Goal: Book appointment/travel/reservation

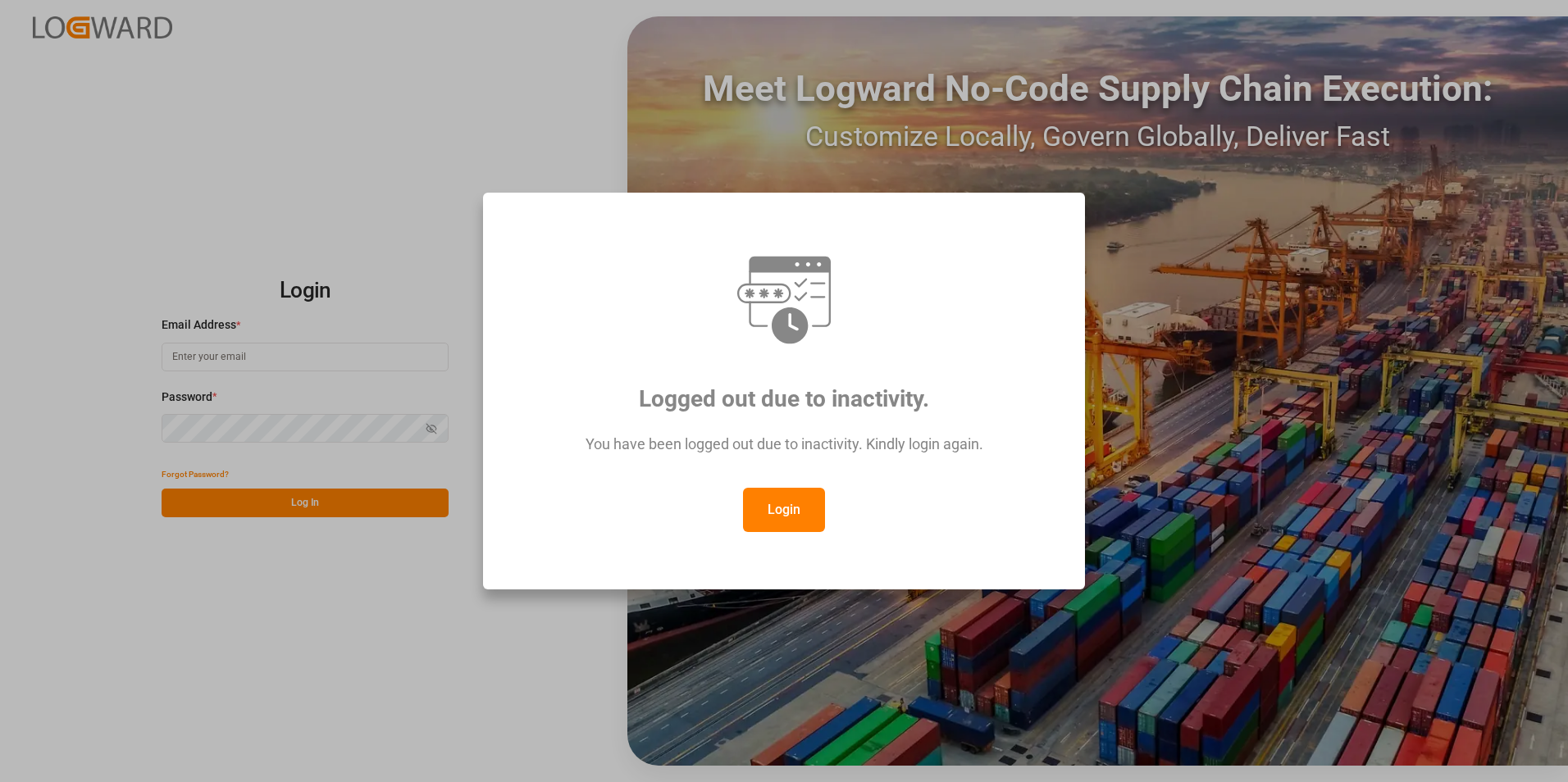
click at [777, 504] on button "Login" at bounding box center [784, 510] width 82 height 44
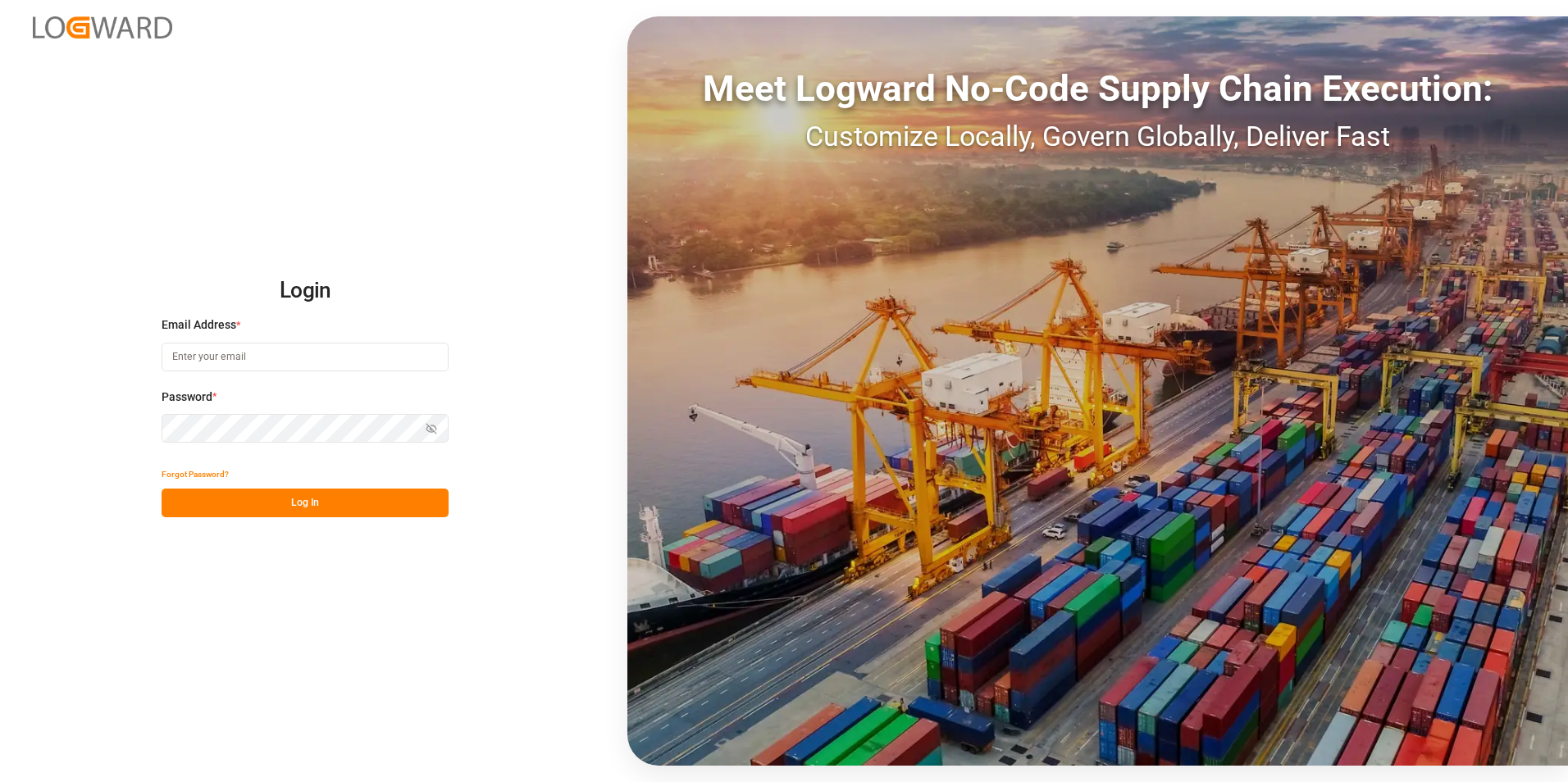
click at [289, 360] on input at bounding box center [304, 357] width 287 height 28
click at [313, 361] on input at bounding box center [304, 357] width 287 height 28
paste input "[EMAIL_ADDRESS][PERSON_NAME][DOMAIN_NAME]"
type input "[EMAIL_ADDRESS][PERSON_NAME][DOMAIN_NAME]"
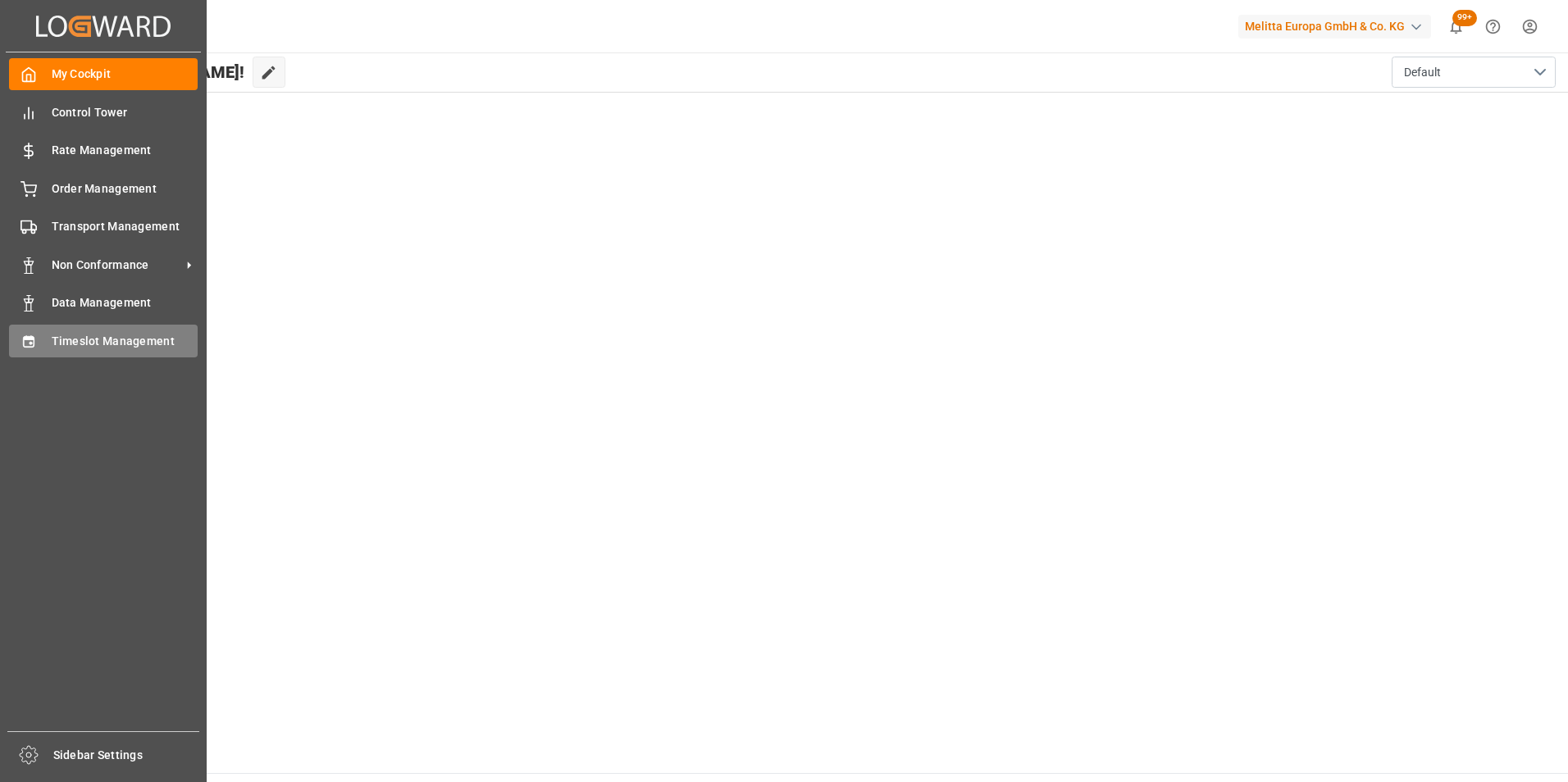
click at [112, 335] on span "Timeslot Management" at bounding box center [125, 341] width 147 height 18
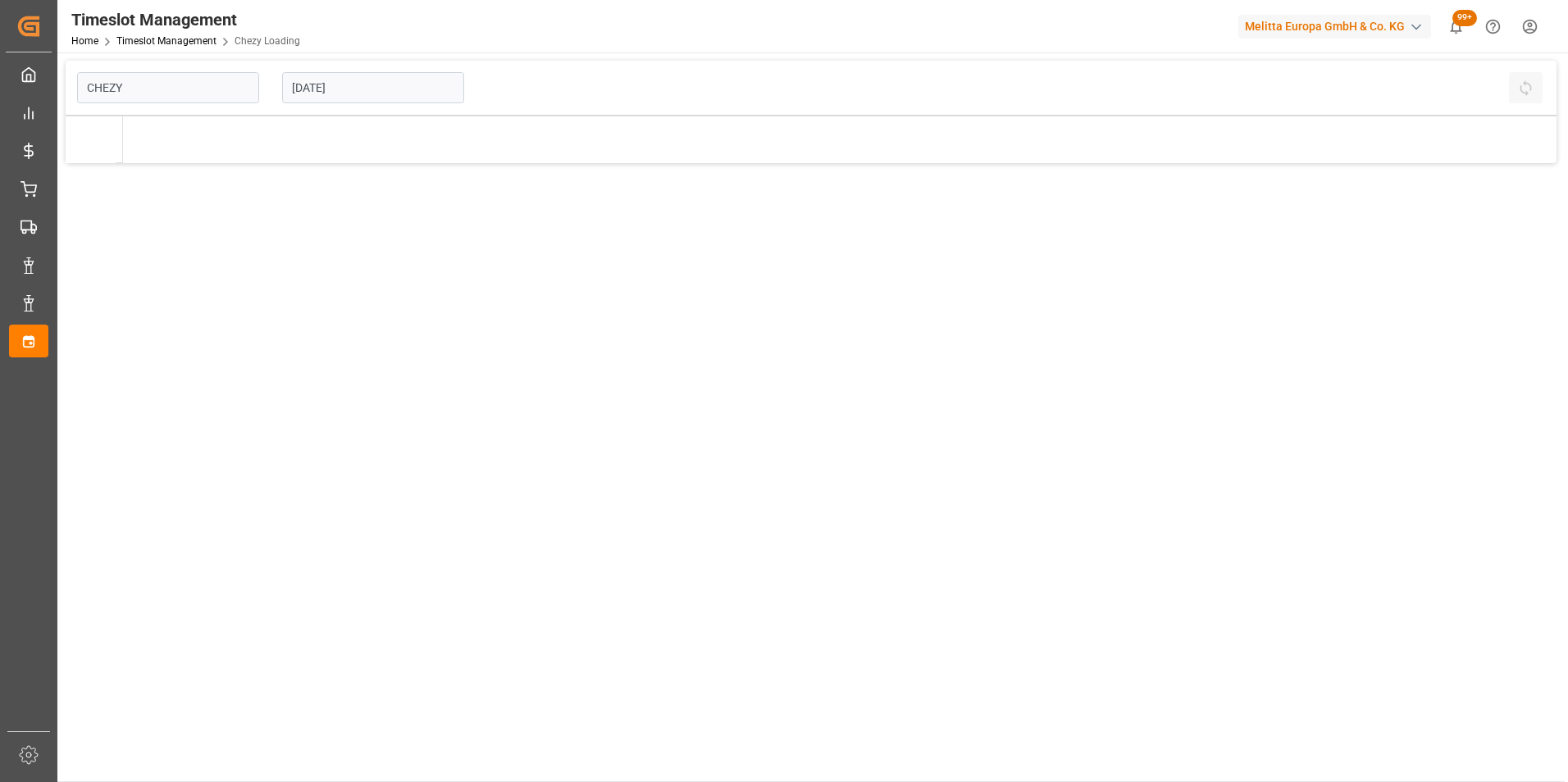
type input "Chezy Loading"
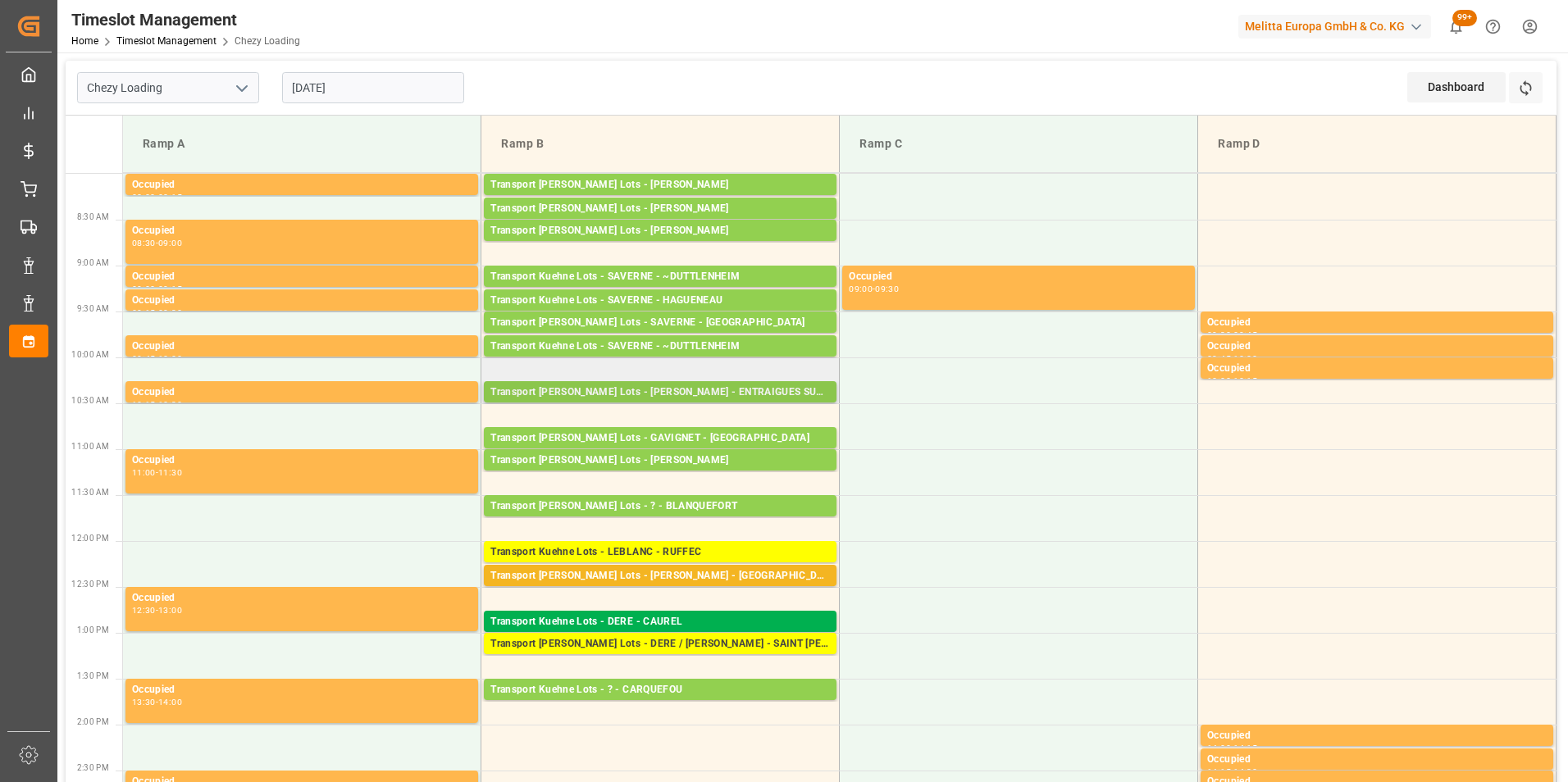
click at [727, 391] on div "Transport [PERSON_NAME] Lots - [PERSON_NAME] - ENTRAIGUES SUR LA SORGUE" at bounding box center [660, 393] width 339 height 17
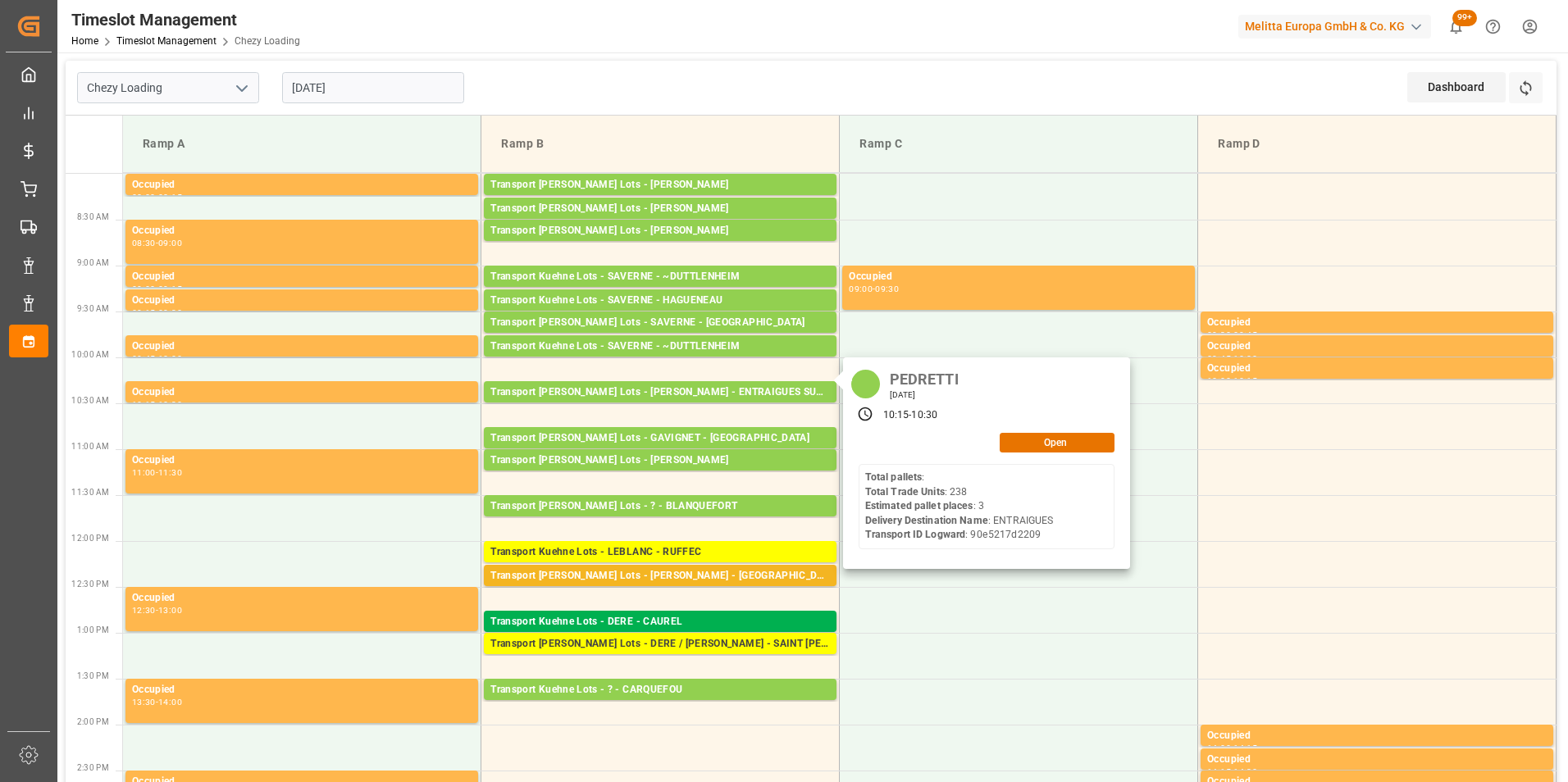
click at [342, 84] on input "[DATE]" at bounding box center [374, 87] width 182 height 31
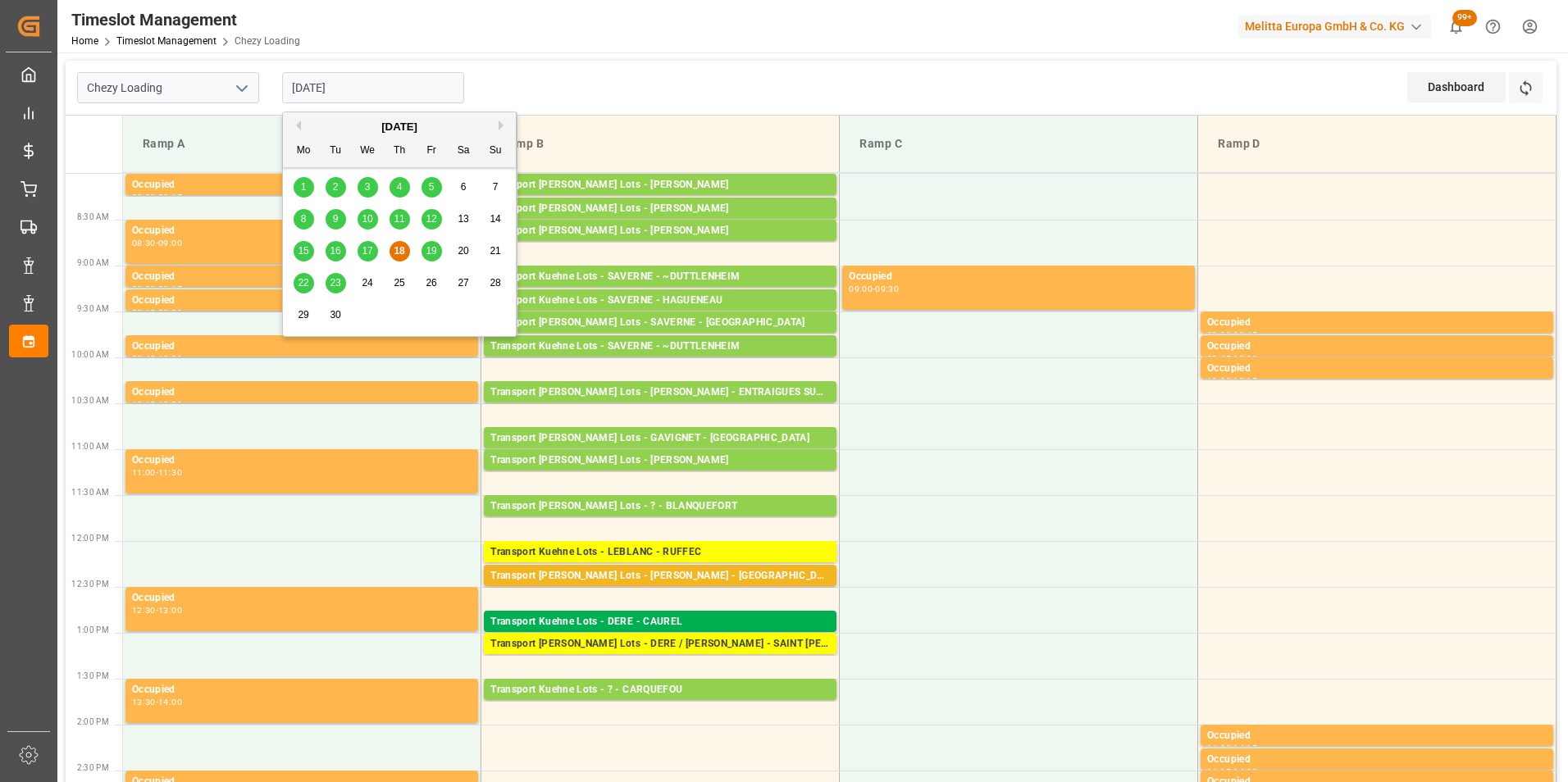
click at [428, 246] on span "19" at bounding box center [430, 251] width 11 height 12
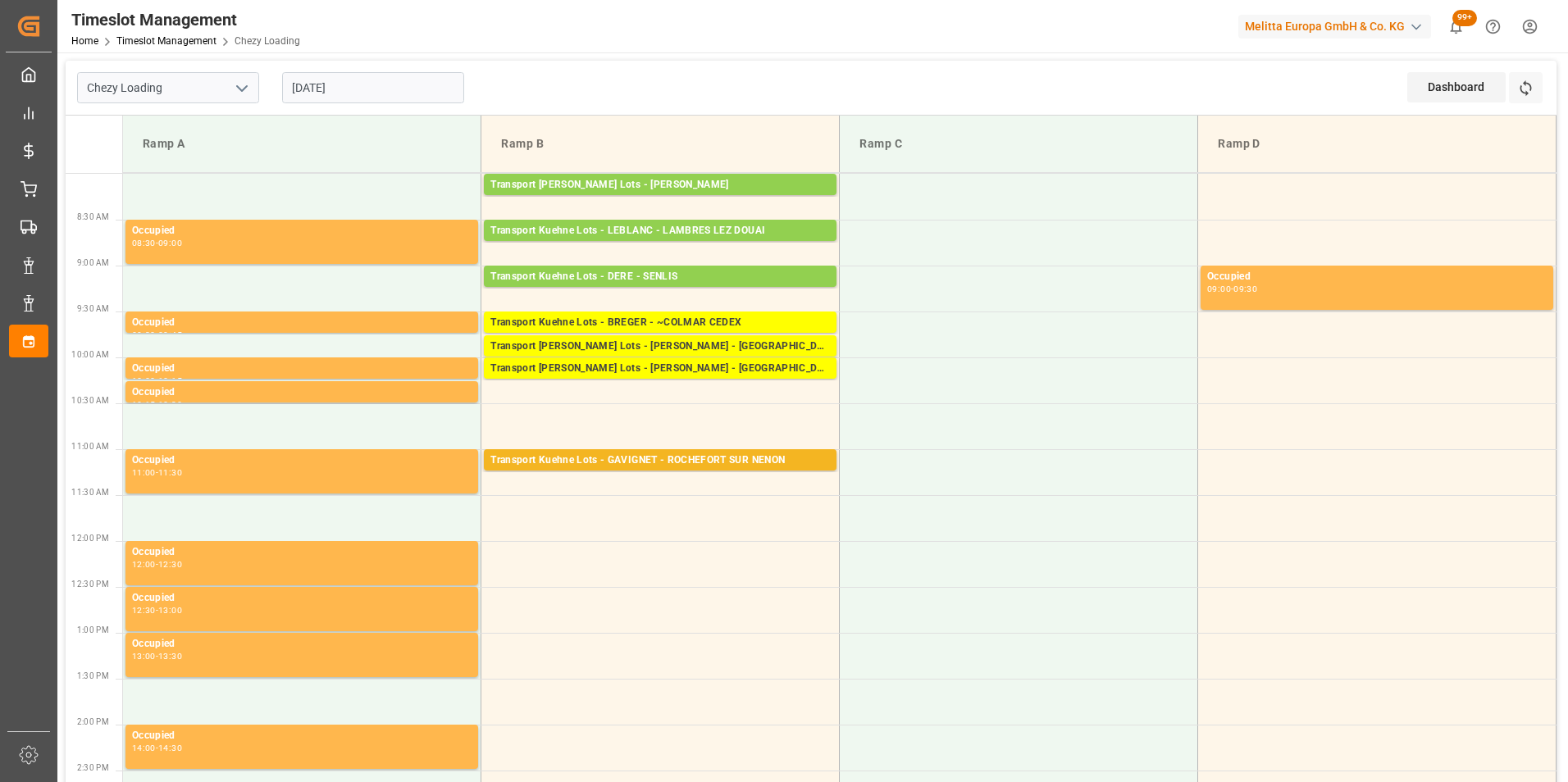
click at [364, 94] on input "[DATE]" at bounding box center [374, 87] width 182 height 31
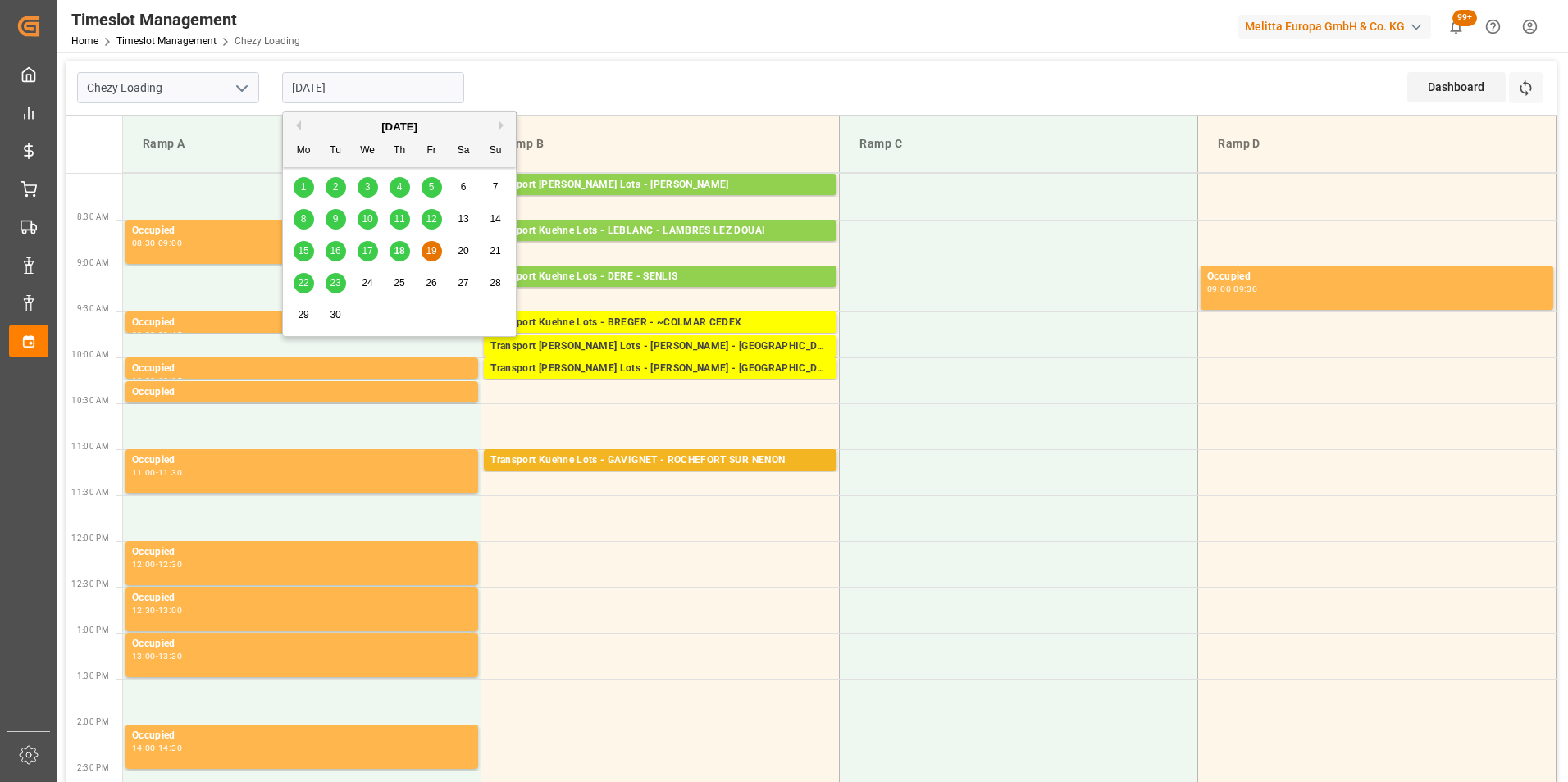
click at [404, 252] on span "18" at bounding box center [399, 251] width 11 height 12
type input "[DATE]"
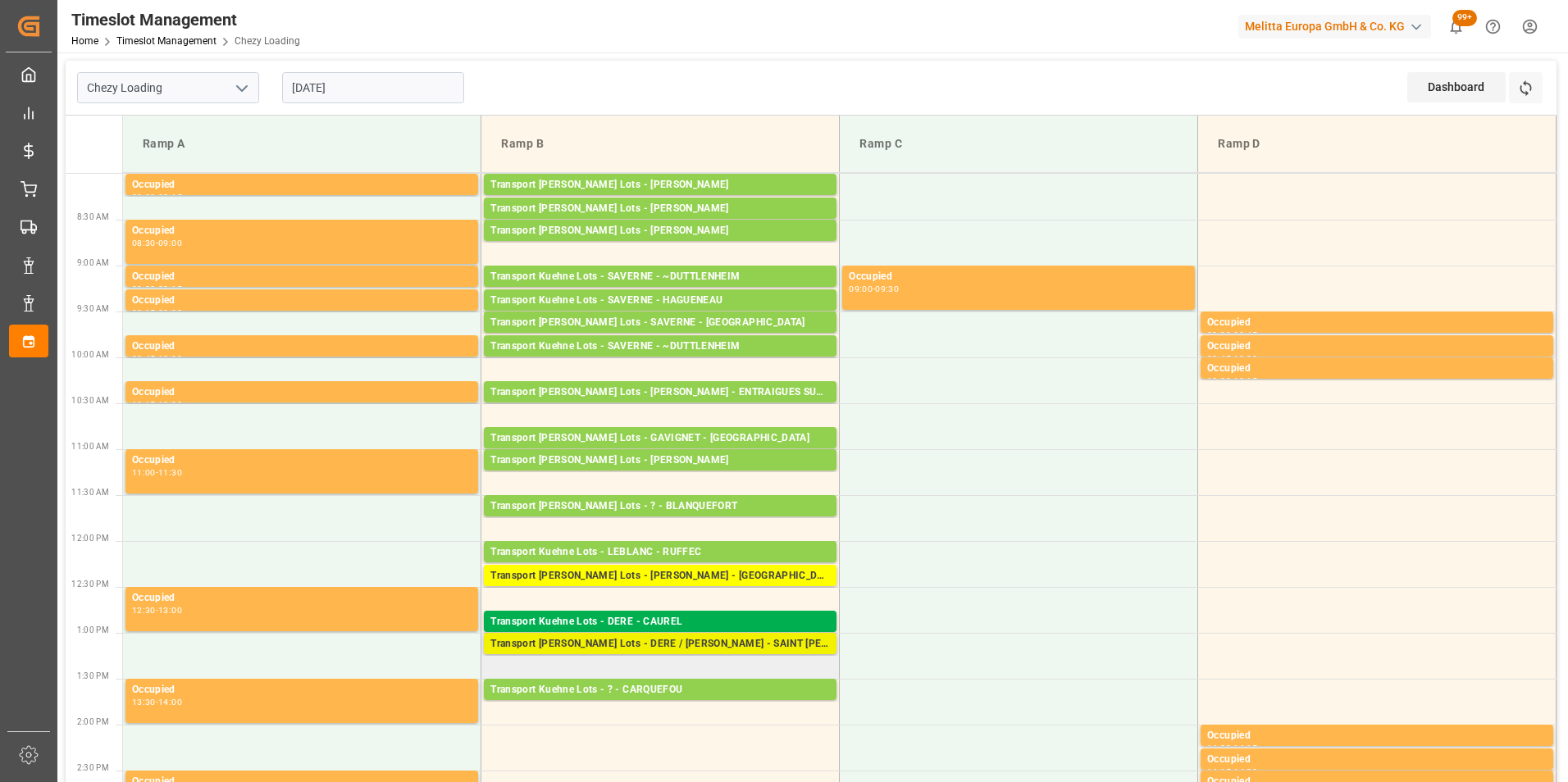
click at [728, 639] on div "Transport [PERSON_NAME] Lots - DERE / [PERSON_NAME] - SAINT [PERSON_NAME] DU CR…" at bounding box center [660, 644] width 339 height 17
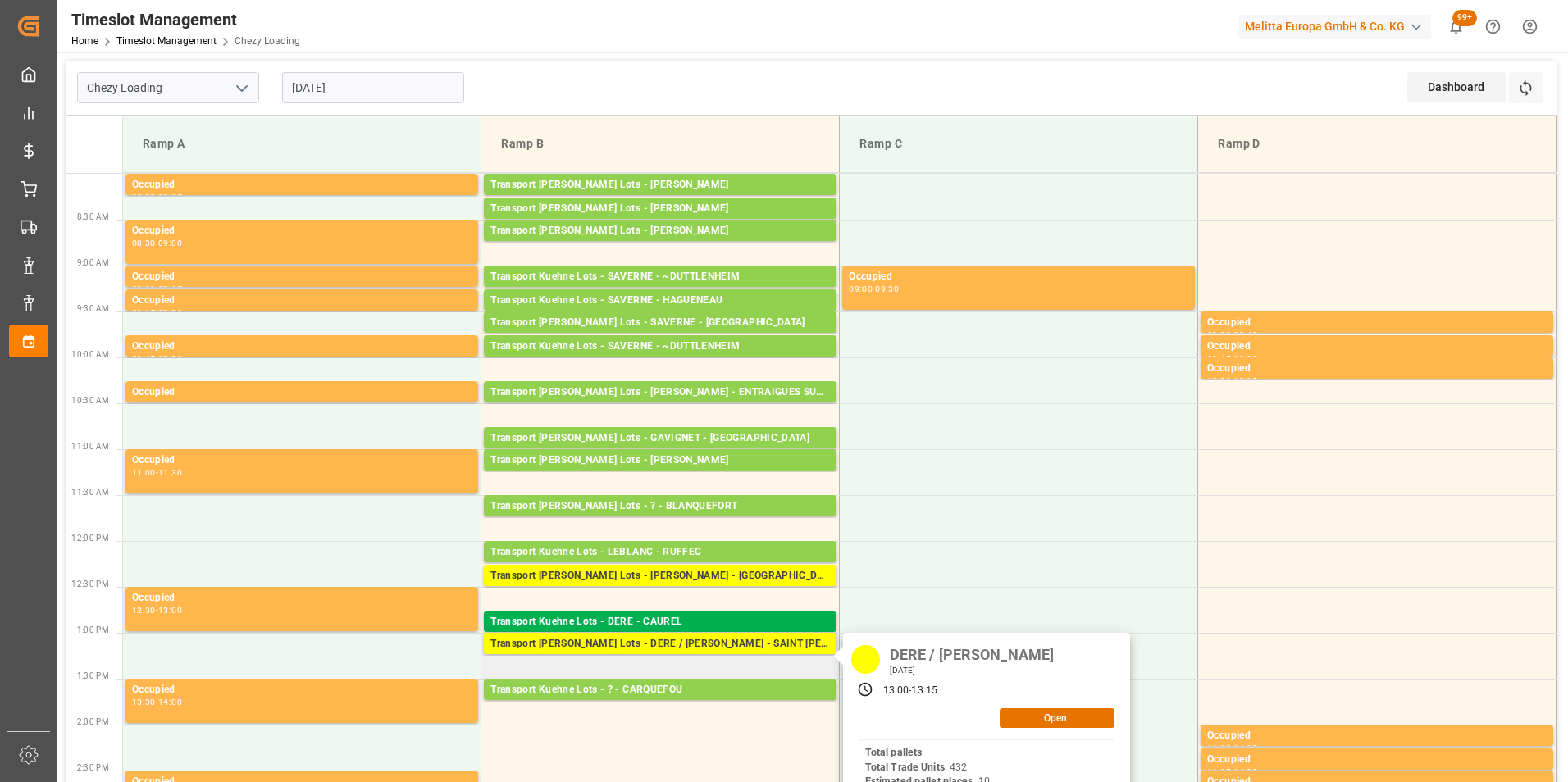
scroll to position [246, 0]
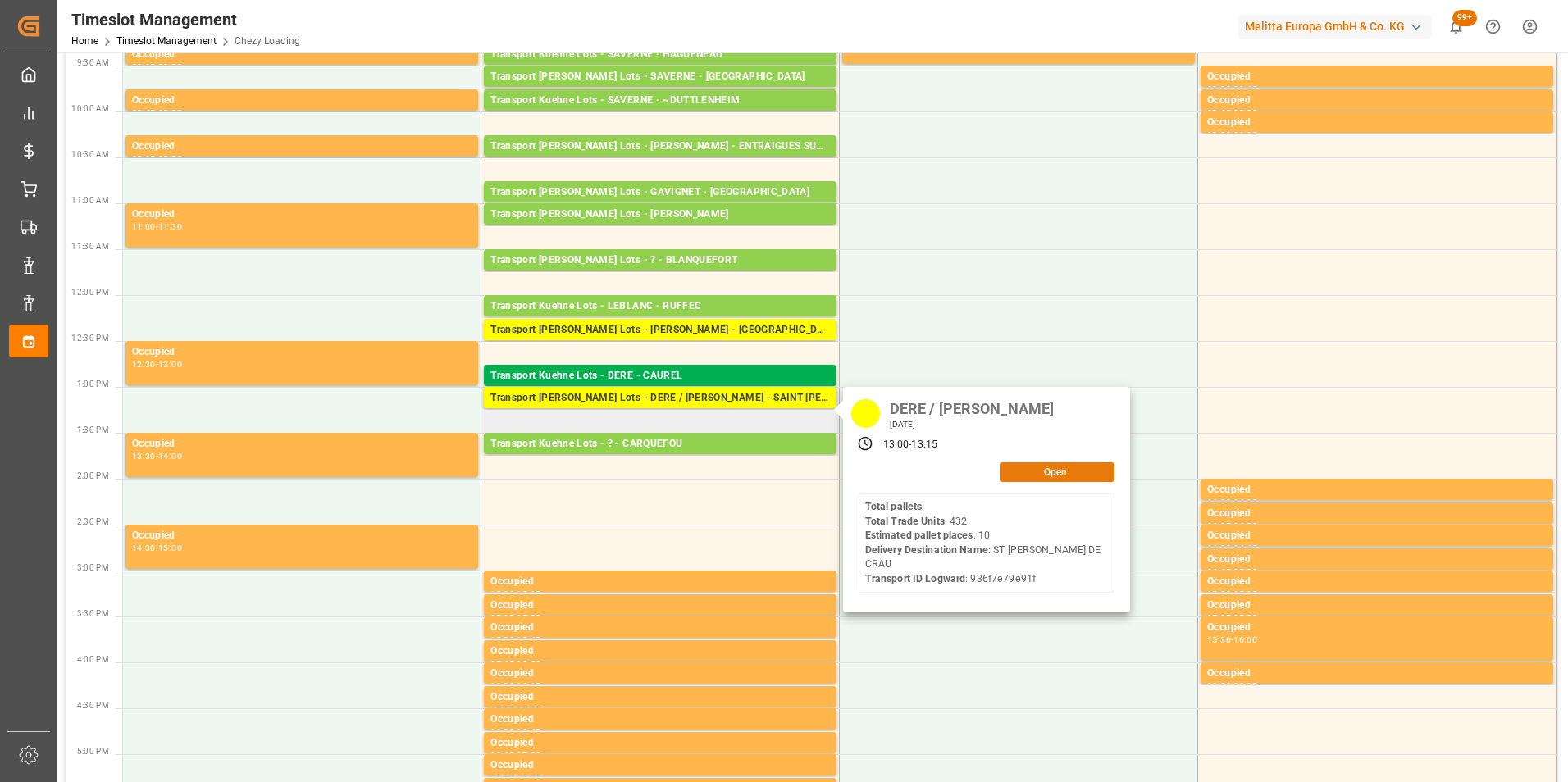
click at [1021, 470] on button "Open" at bounding box center [1056, 472] width 115 height 20
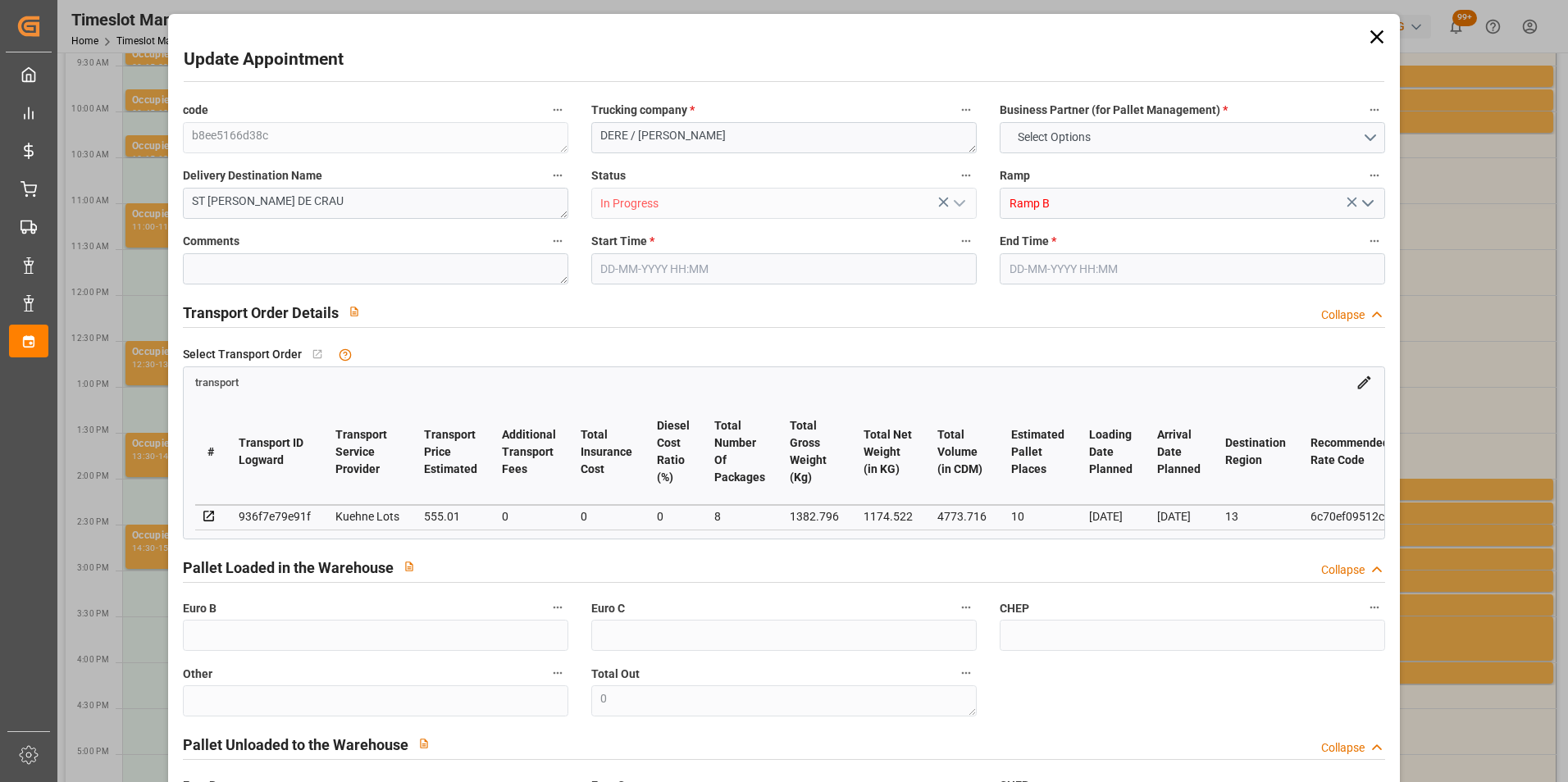
type input "10"
type input "555.01"
type input "0"
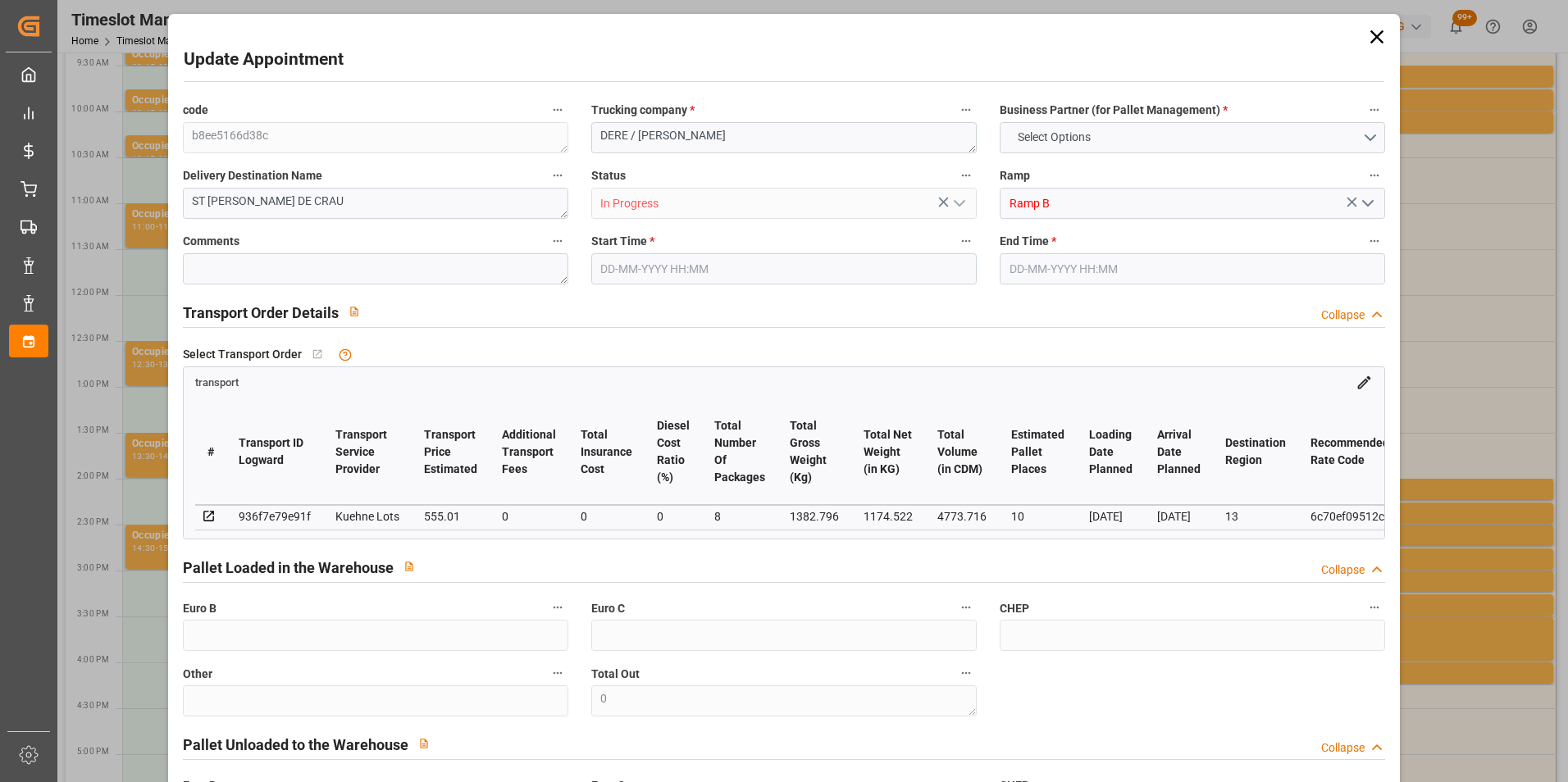
type input "555.01"
type input "0"
type input "8"
type input "1174.522"
type input "2440.796"
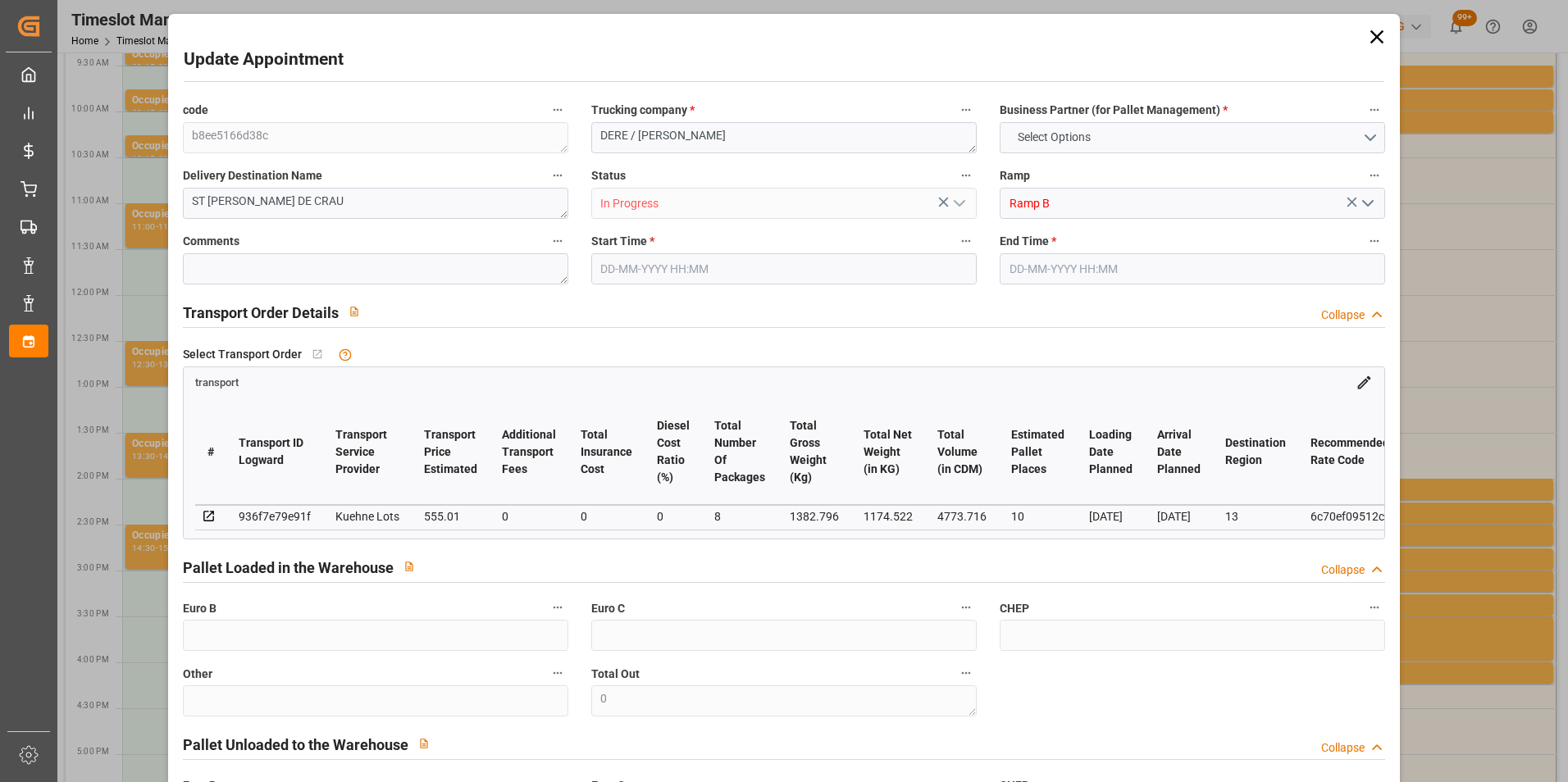
type input "4773.716"
type input "13"
type input "0"
type input "432"
type input "46"
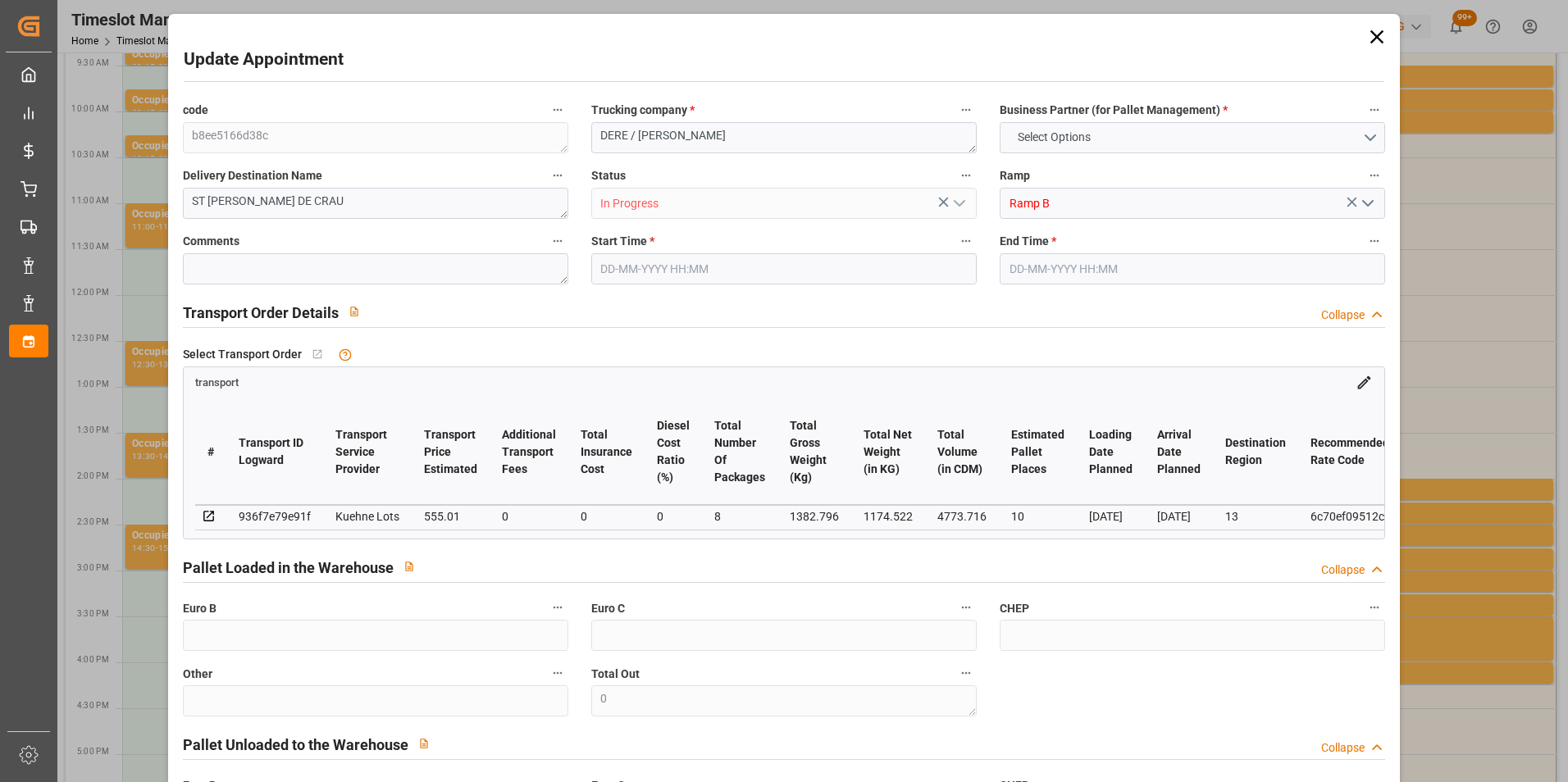
type input "101"
type input "1382.796"
type input "0"
type input "4710.8598"
type input "0"
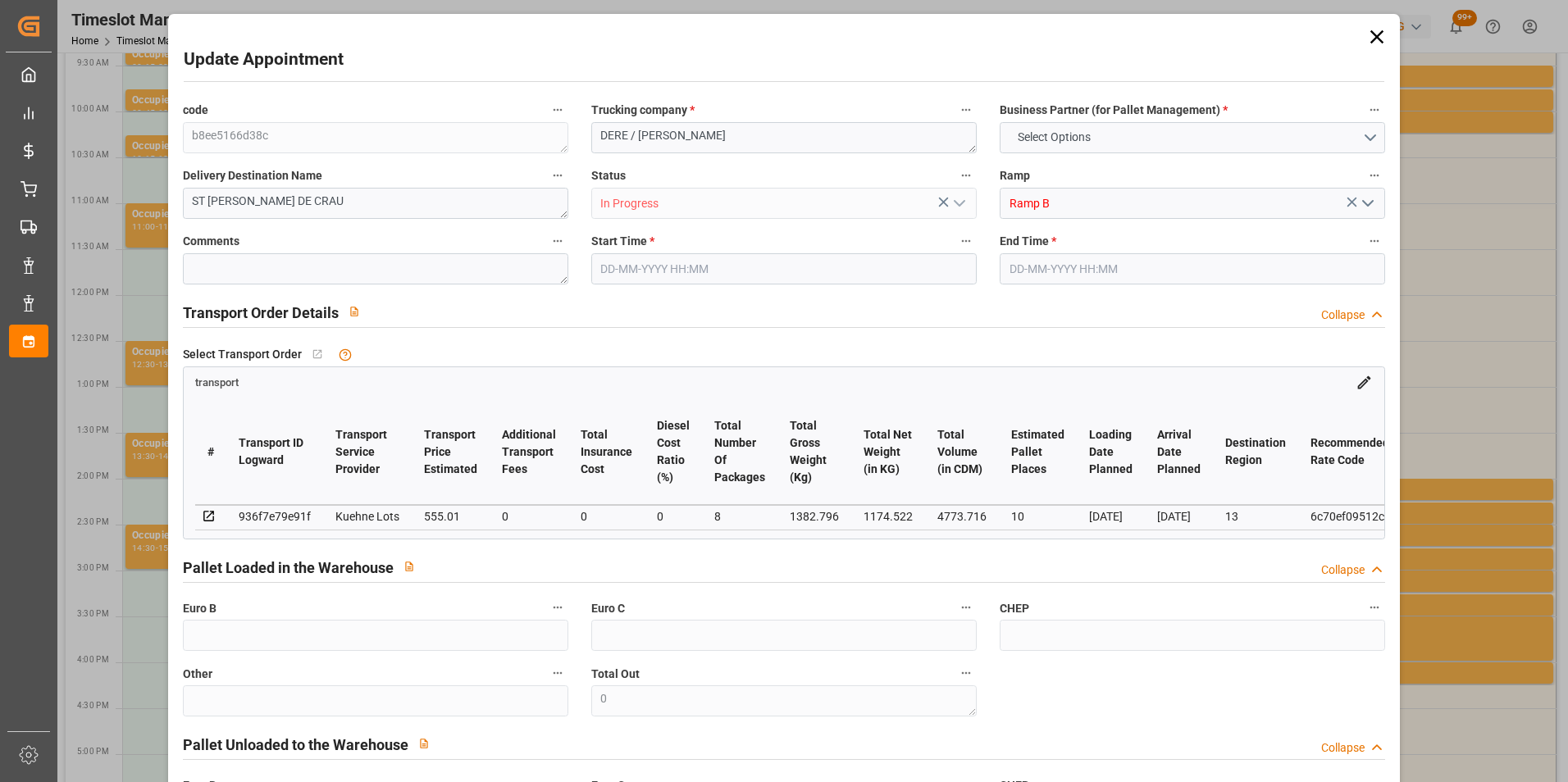
type input "0"
type input "21"
type input "35"
type input "[DATE] 13:00"
type input "[DATE] 13:15"
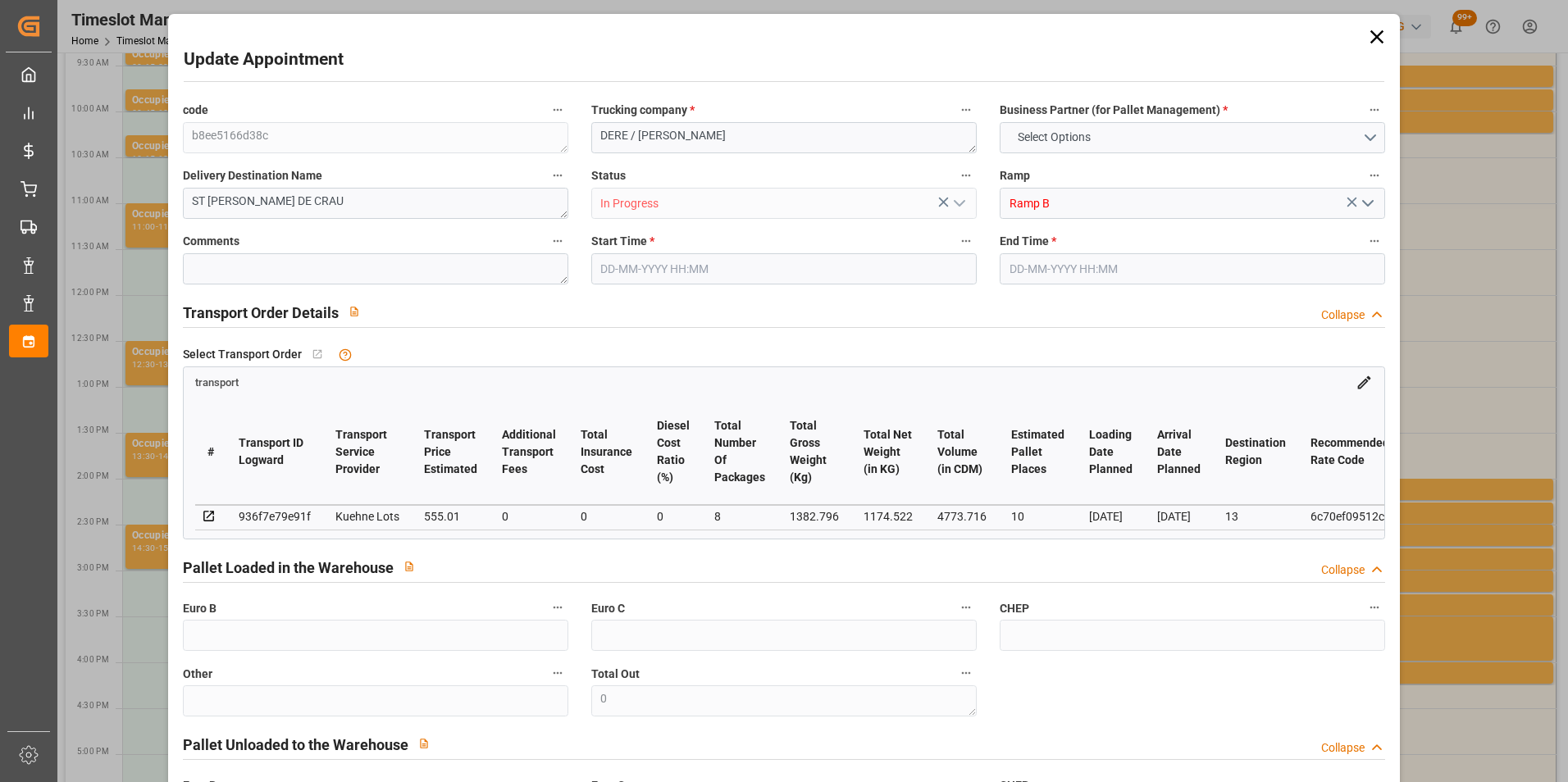
type input "[DATE] 12:53"
type input "[DATE] 11:25"
type input "[DATE]"
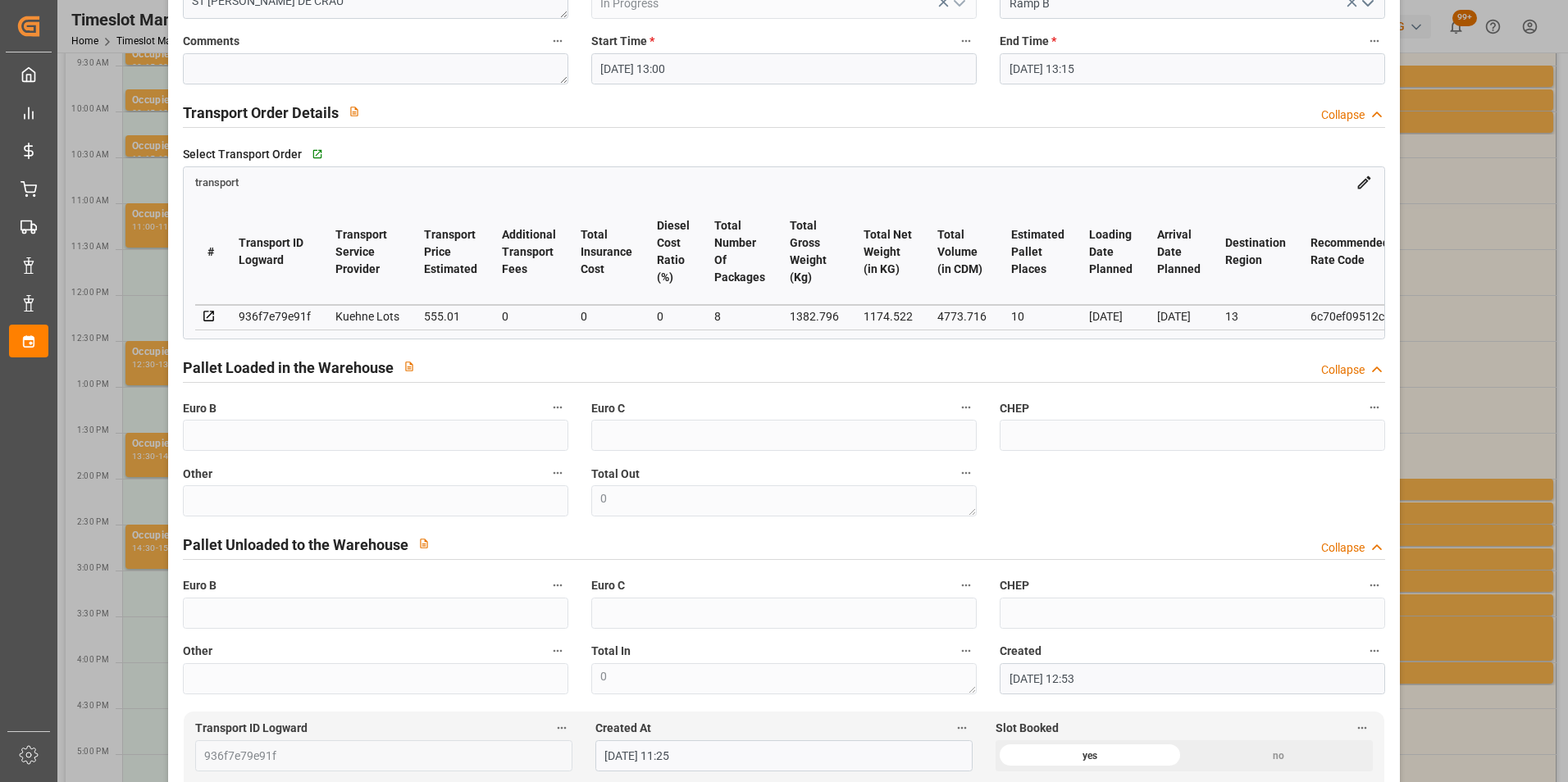
scroll to position [0, 0]
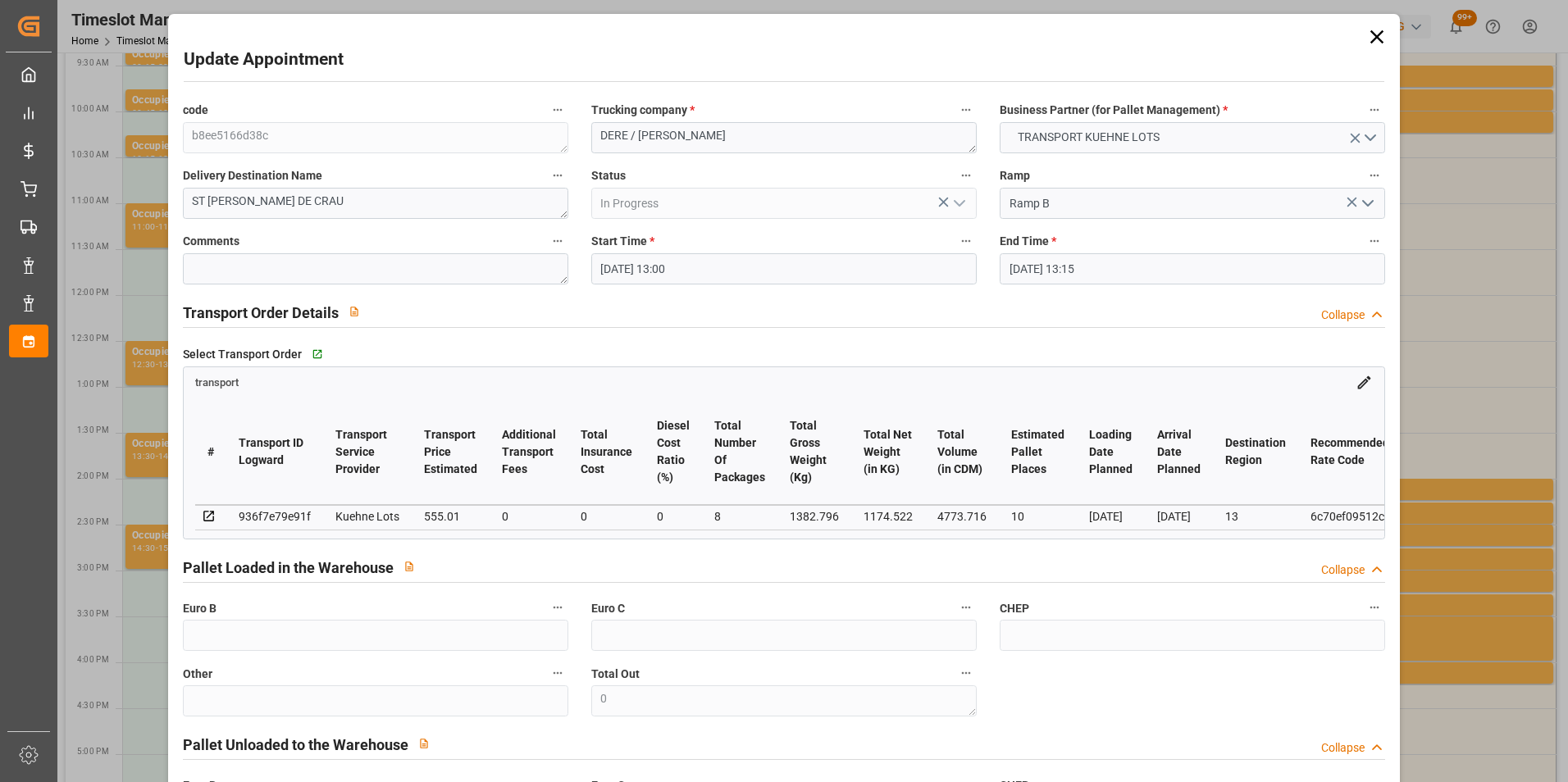
click at [1371, 36] on icon at bounding box center [1377, 37] width 13 height 13
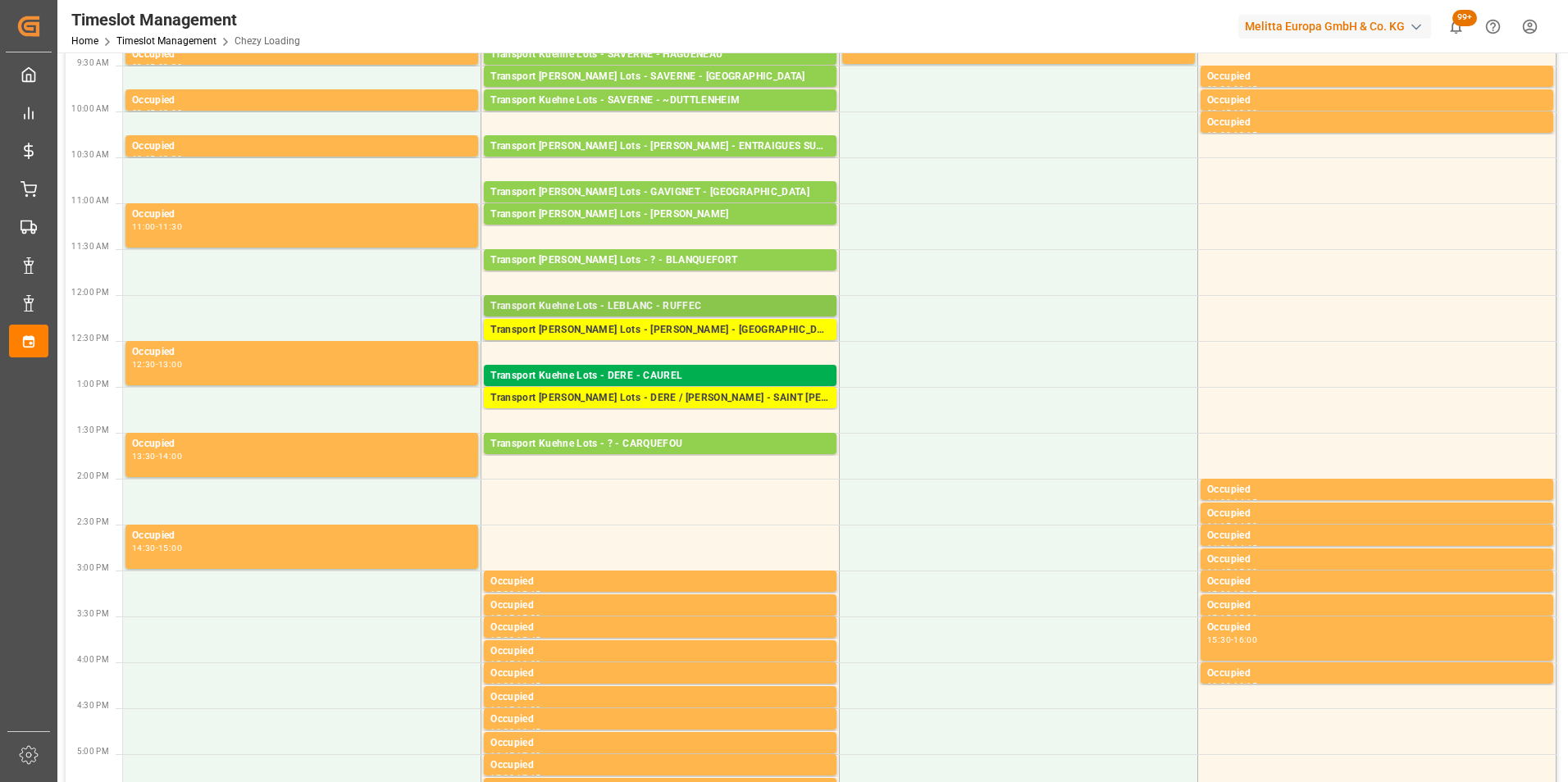
click at [748, 302] on div "Transport Kuehne Lots - LEBLANC - RUFFEC" at bounding box center [660, 307] width 339 height 17
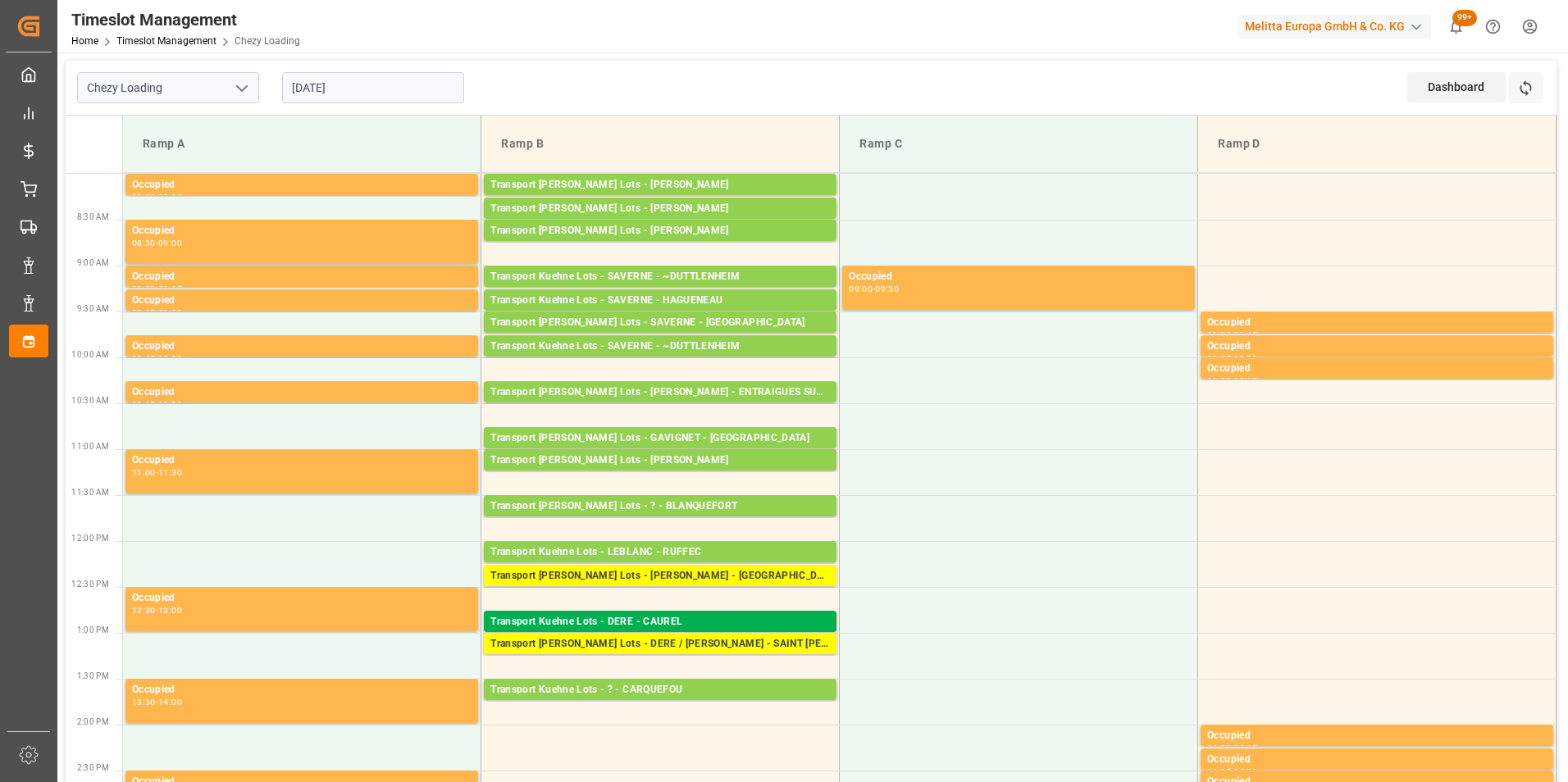
click at [338, 91] on input "[DATE]" at bounding box center [374, 87] width 182 height 31
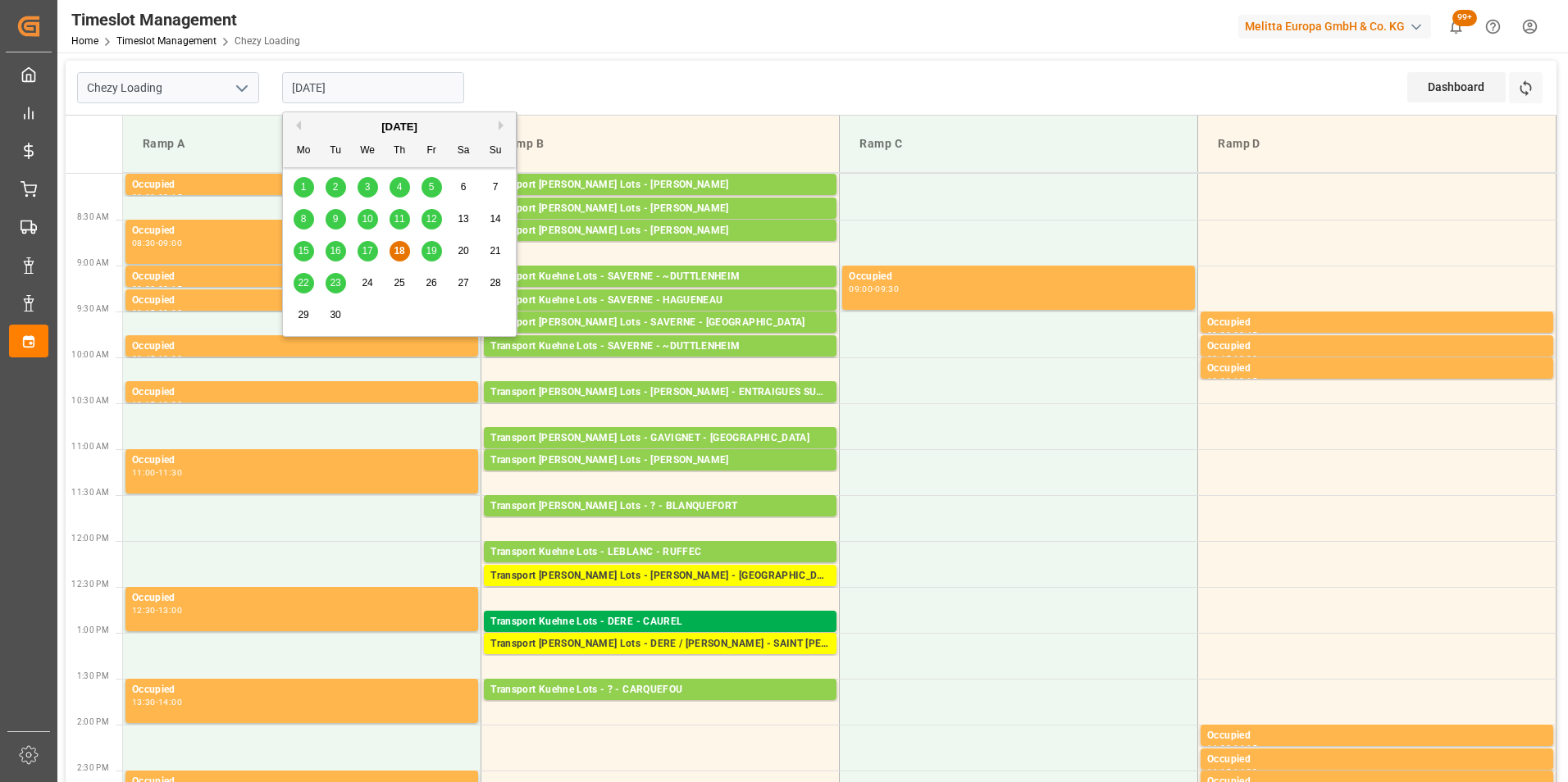
click at [431, 247] on span "19" at bounding box center [430, 251] width 11 height 12
type input "[DATE]"
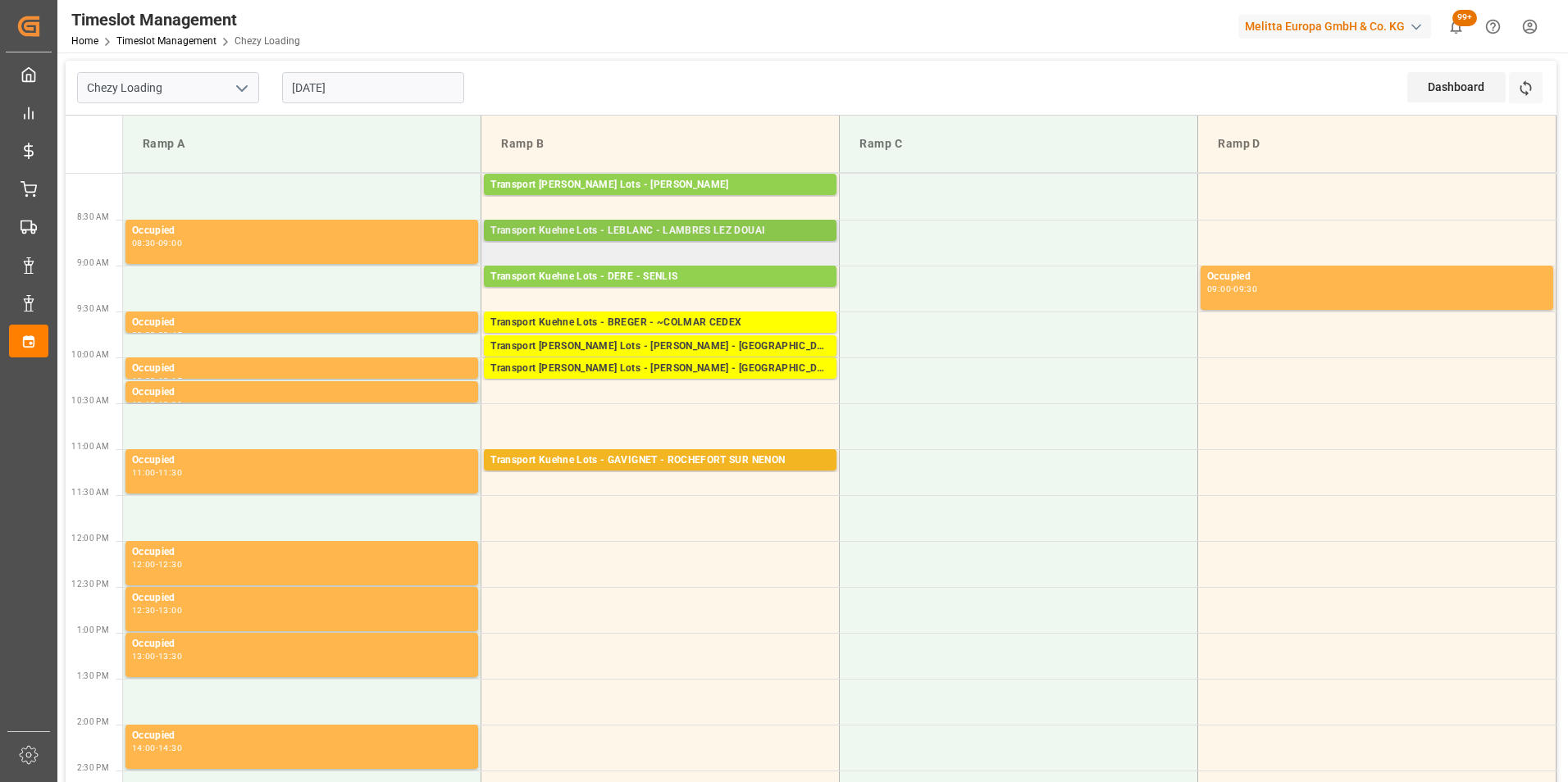
click at [714, 231] on div "Transport Kuehne Lots - LEBLANC - LAMBRES LEZ DOUAI" at bounding box center [660, 231] width 339 height 17
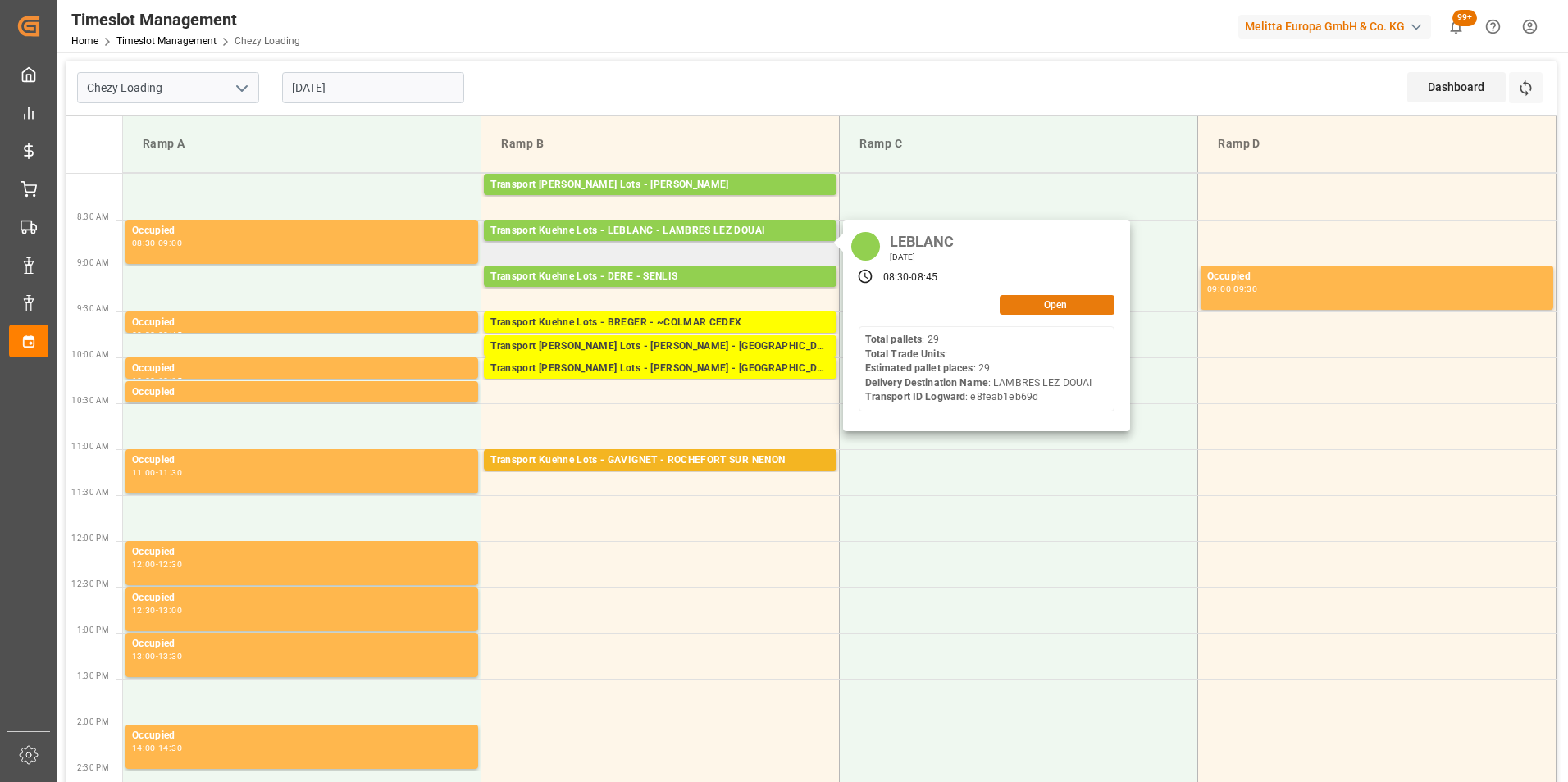
click at [1076, 304] on button "Open" at bounding box center [1056, 305] width 115 height 20
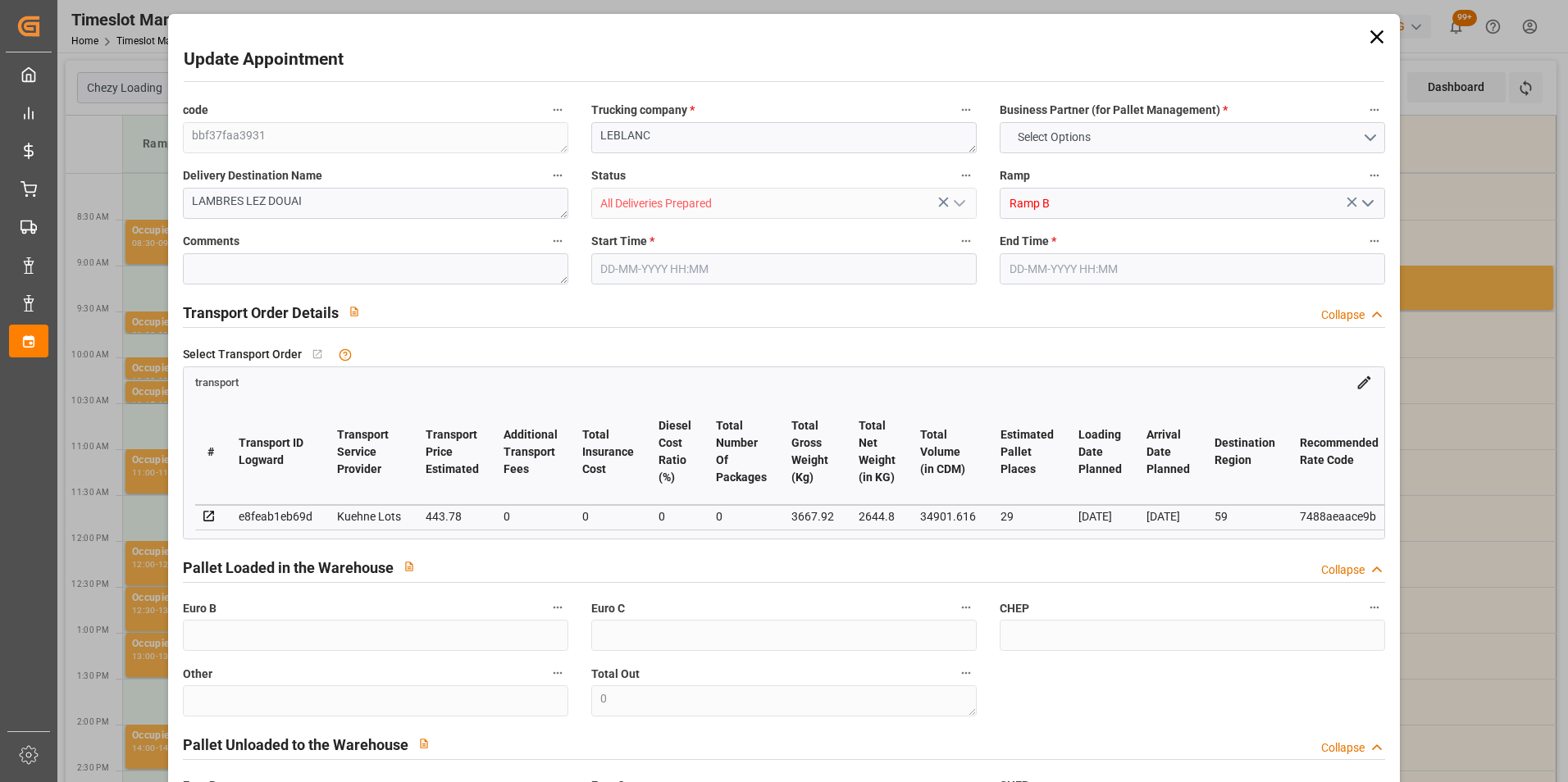
type input "29"
type input "443.78"
type input "0"
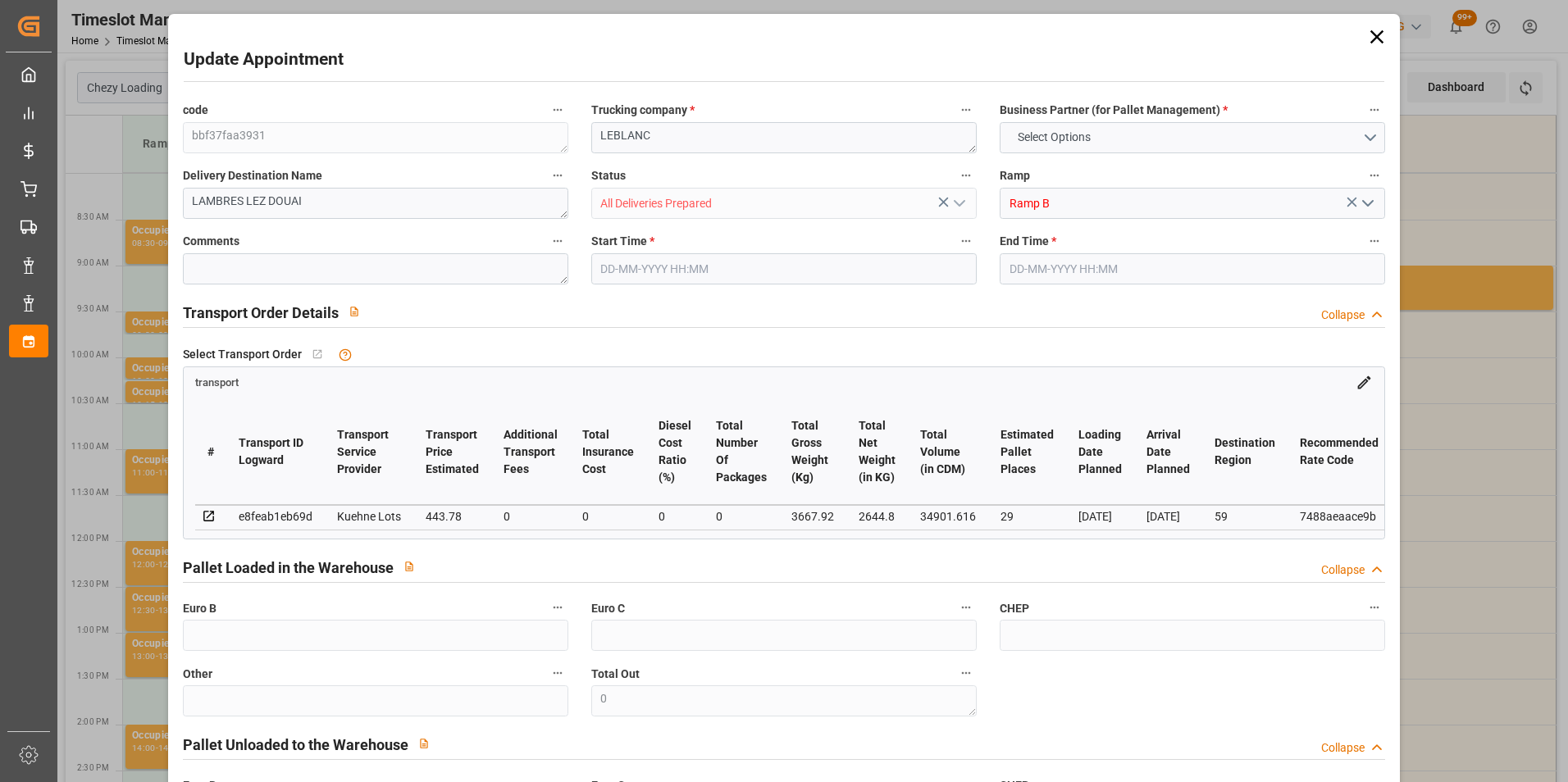
type input "443.78"
type input "0"
type input "2644.8"
type input "4727"
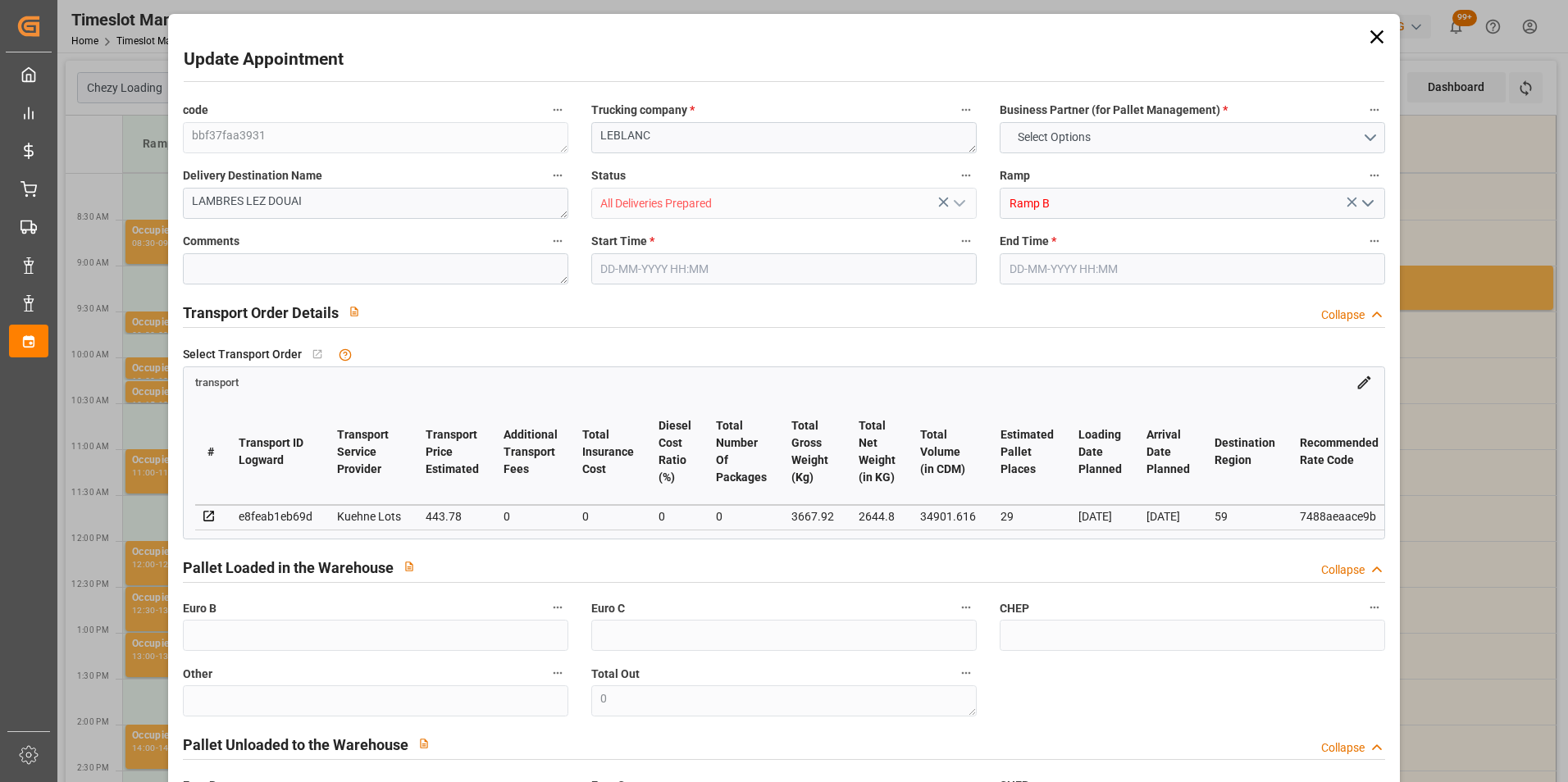
type input "34901.616"
type input "59"
type input "29"
type input "0"
type input "29"
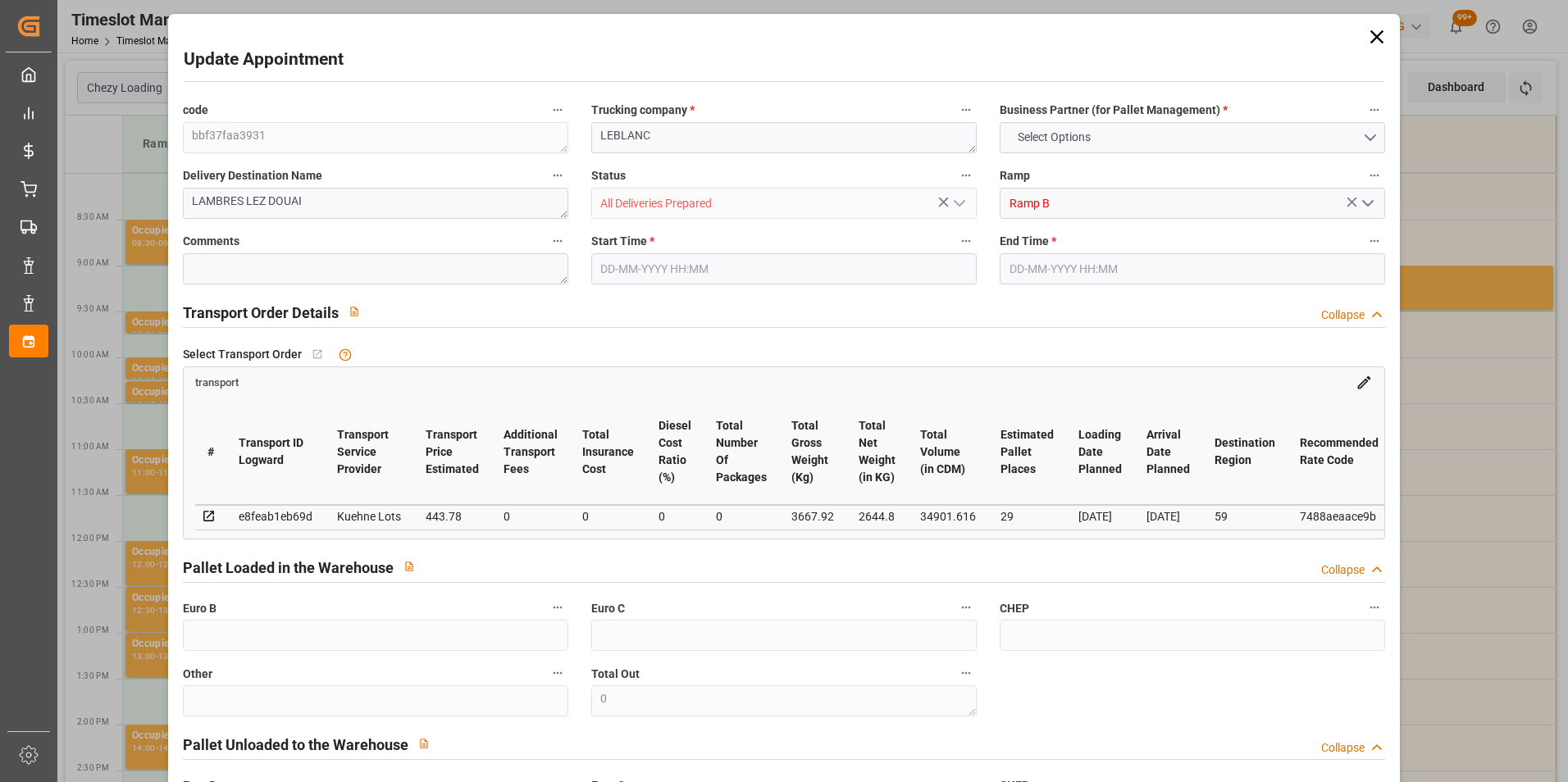
type input "101"
type input "3667.92"
type input "0"
type input "4710.8598"
type input "0"
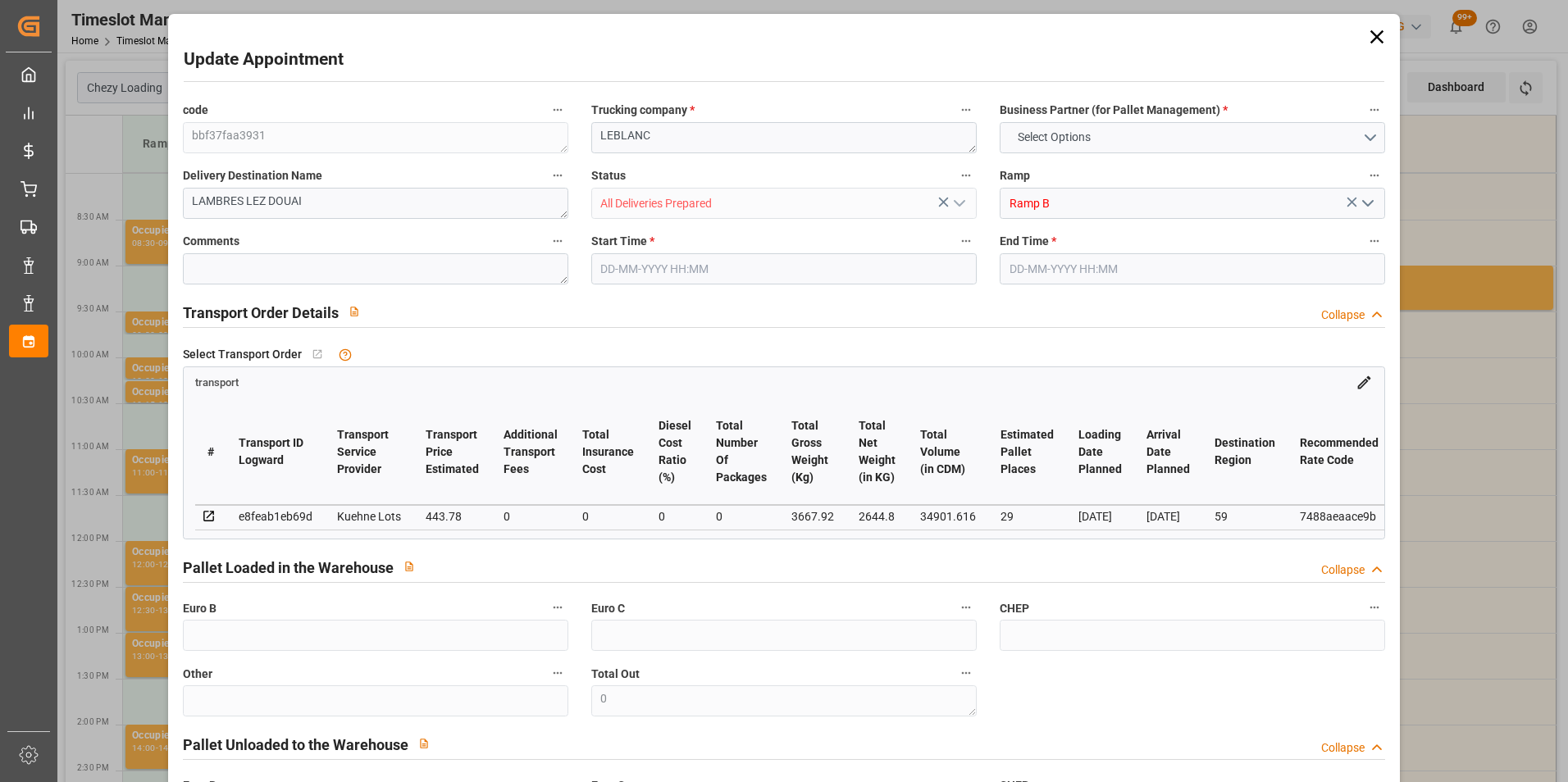
type input "0"
type input "21"
type input "35"
type input "[DATE] 08:30"
type input "[DATE] 08:45"
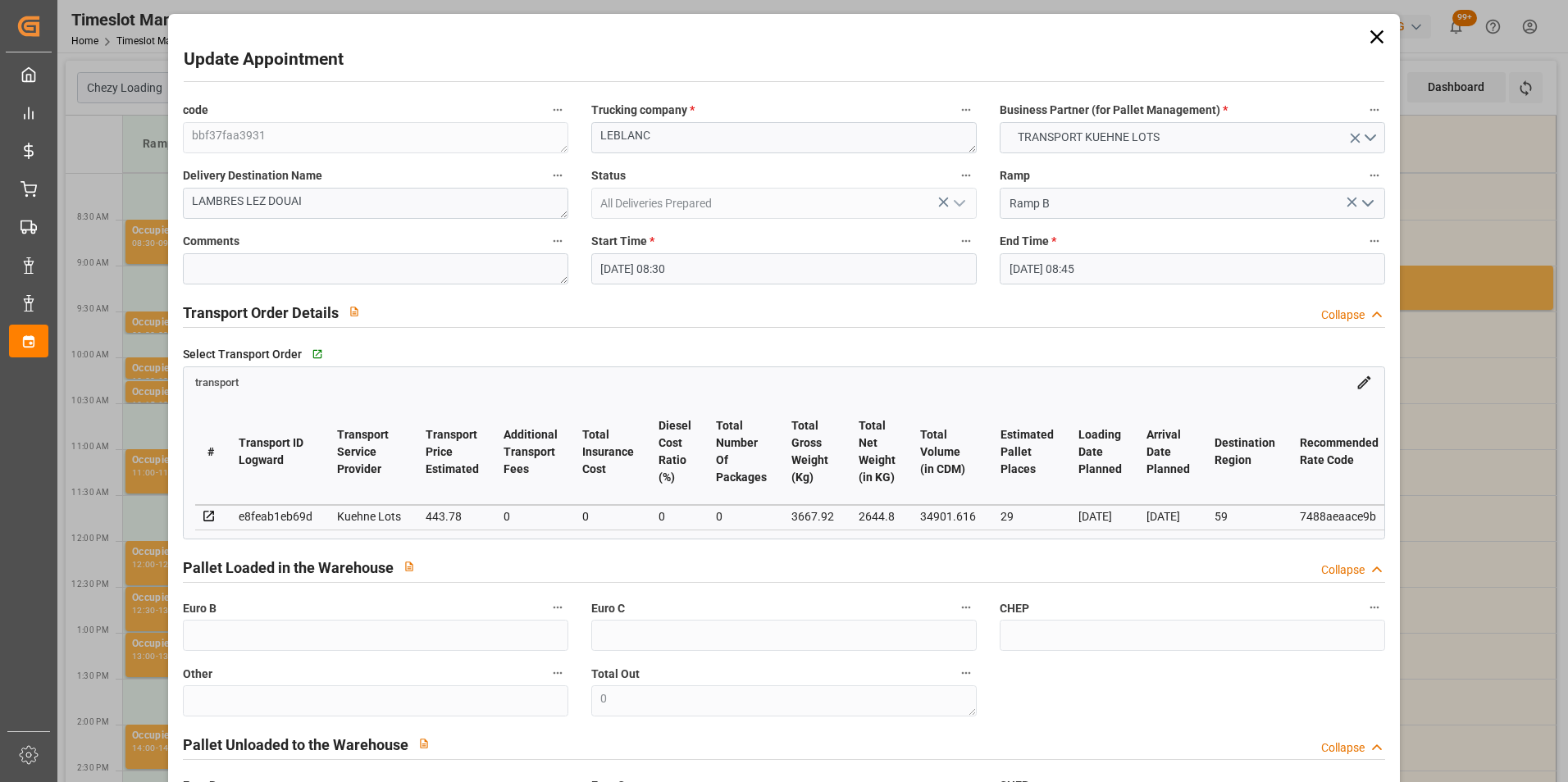
type input "[DATE] 13:06"
type input "[DATE] 11:24"
type input "[DATE]"
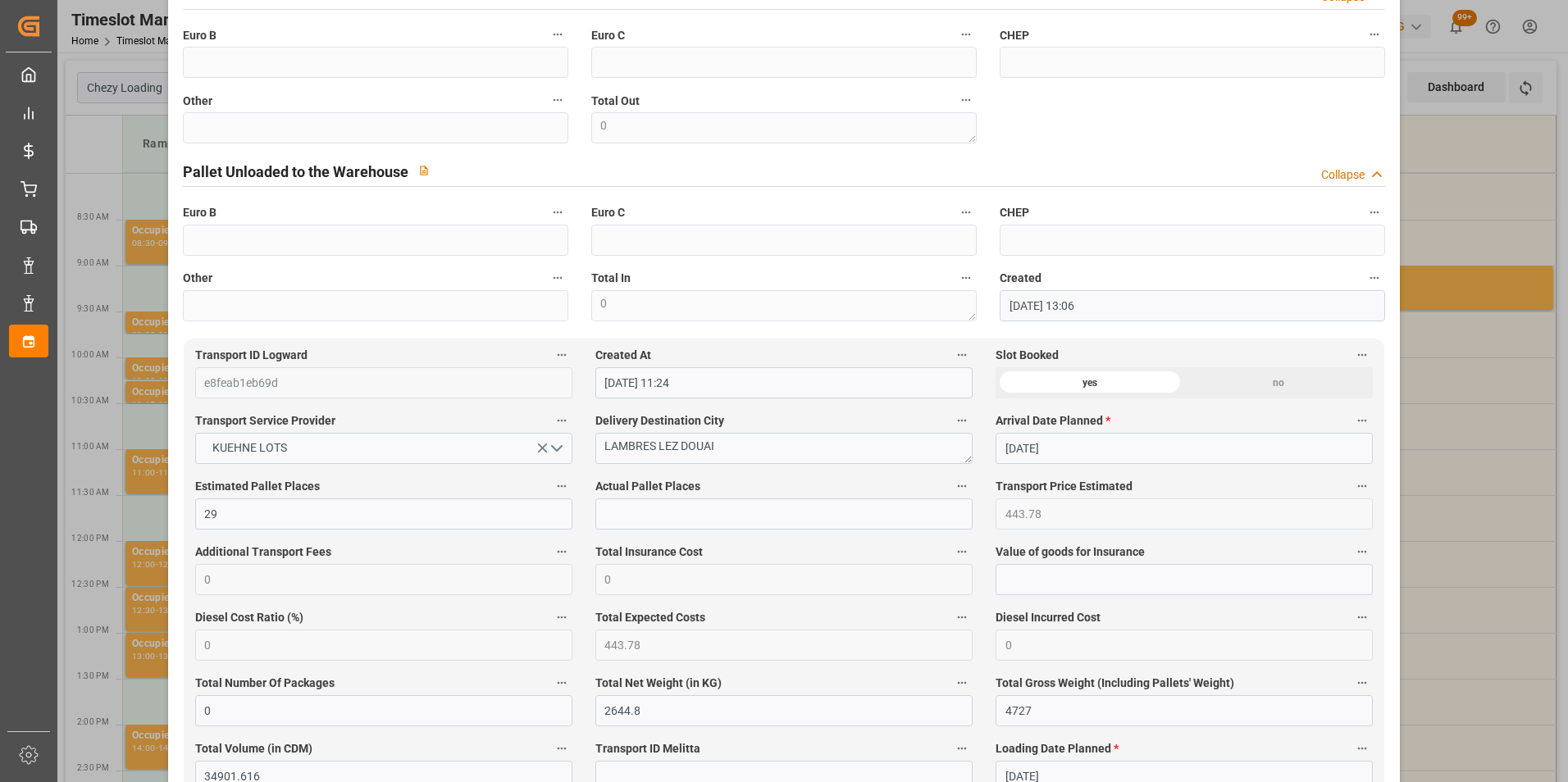
scroll to position [574, 0]
click at [1436, 238] on div "Update Appointment code bbf37faa3931 Trucking company * [PERSON_NAME] Business …" at bounding box center [784, 391] width 1568 height 782
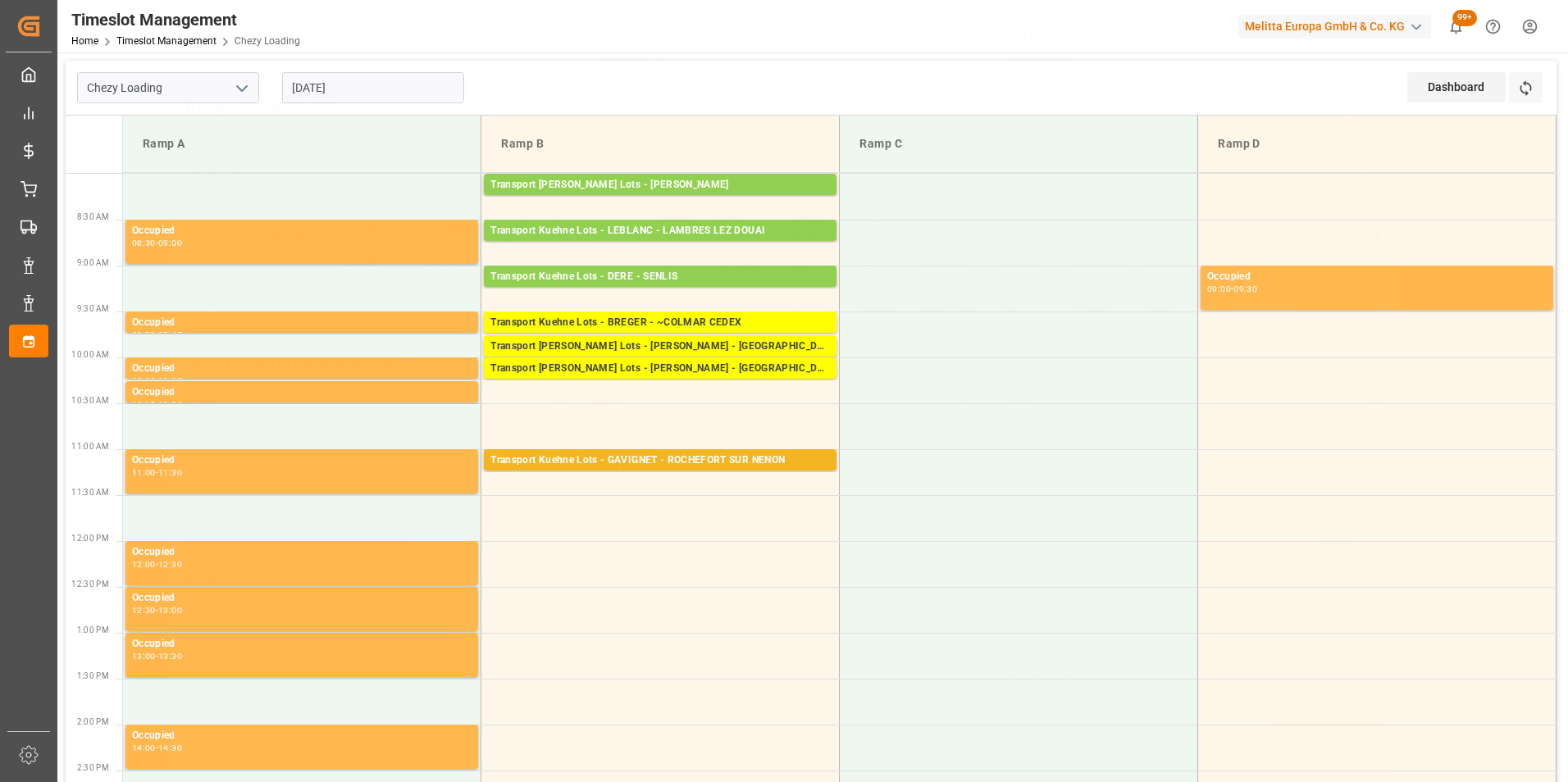
scroll to position [212, 0]
click at [314, 83] on input "[DATE]" at bounding box center [374, 87] width 182 height 31
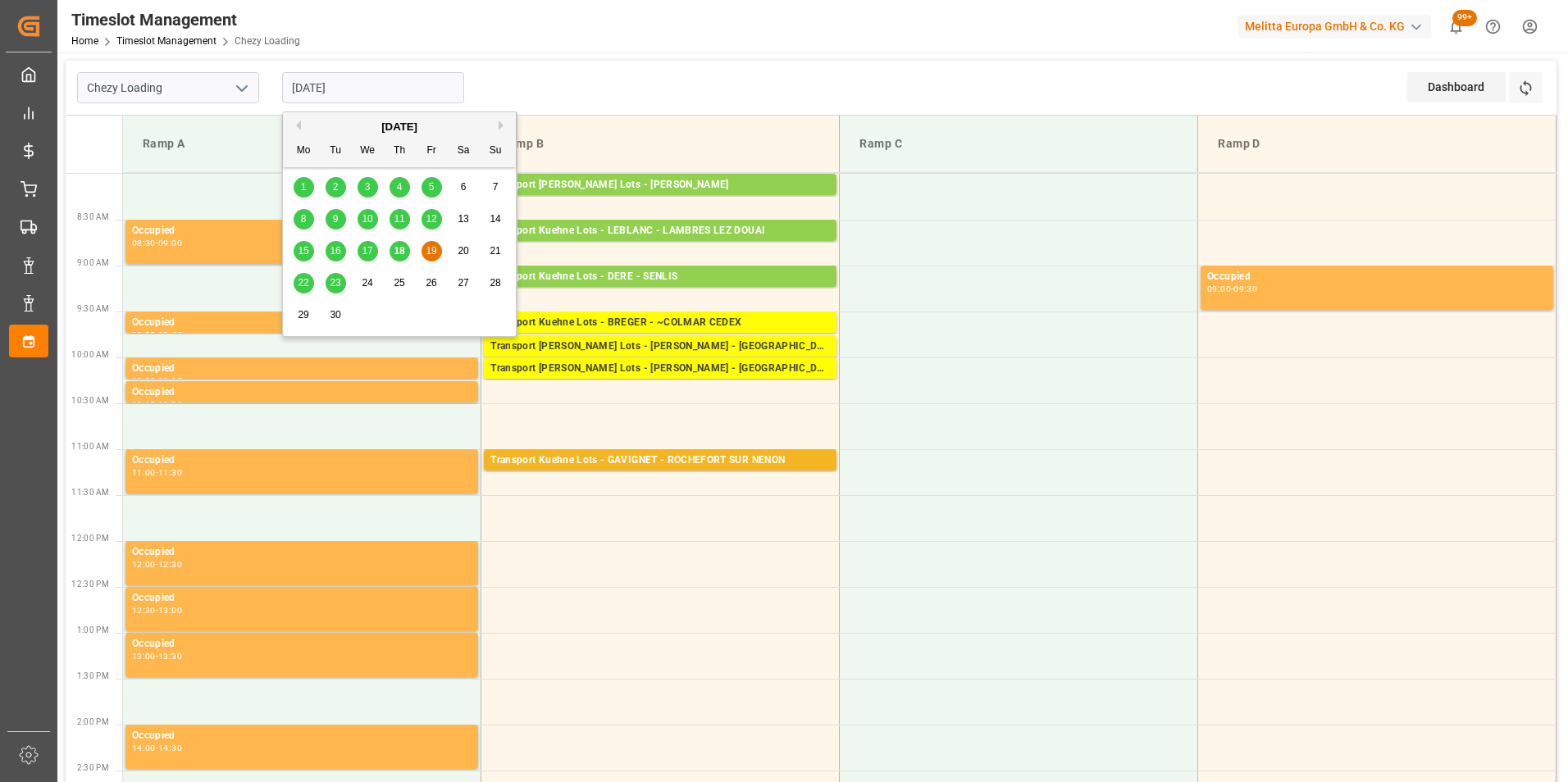
click at [399, 248] on span "18" at bounding box center [399, 251] width 11 height 12
type input "[DATE]"
